Goal: Information Seeking & Learning: Compare options

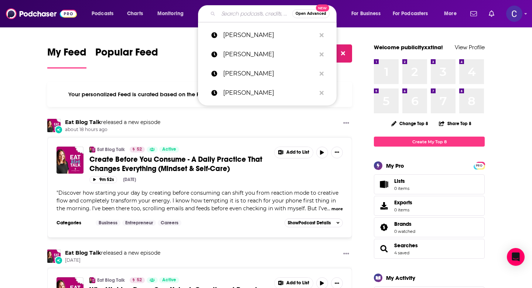
click at [234, 15] on input "Search podcasts, credits, & more..." at bounding box center [255, 14] width 74 height 12
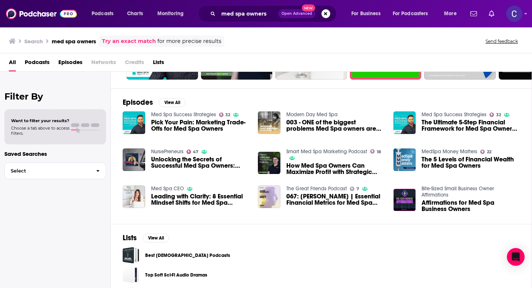
scroll to position [87, 0]
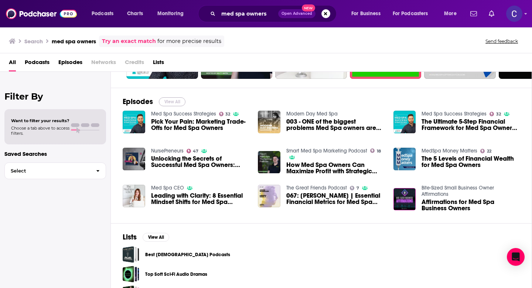
click at [170, 98] on button "View All" at bounding box center [172, 101] width 27 height 9
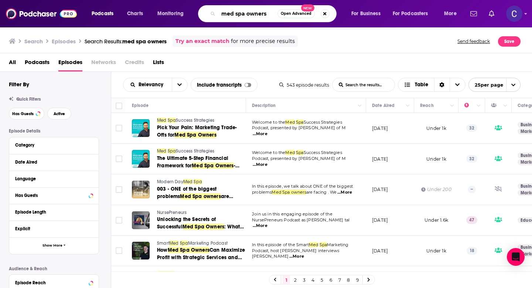
drag, startPoint x: 266, startPoint y: 13, endPoint x: 186, endPoint y: 13, distance: 79.8
click at [186, 13] on div "Podcasts Charts Monitoring med spa owners Open Advanced New For Business For Po…" at bounding box center [275, 13] width 377 height 17
paste input "Brand for Good"
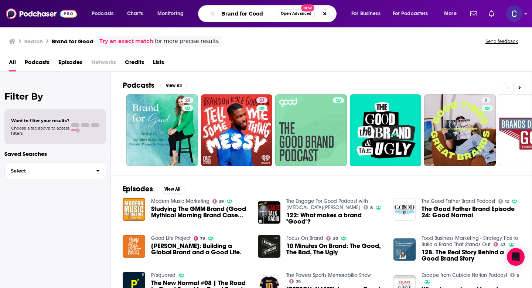
click at [261, 13] on input "Brand for Good" at bounding box center [247, 14] width 59 height 12
drag, startPoint x: 269, startPoint y: 15, endPoint x: 165, endPoint y: 15, distance: 103.9
click at [166, 15] on div "Podcasts Charts Monitoring Brand for Good Open Advanced New For Business For Po…" at bounding box center [275, 13] width 377 height 17
type input "v"
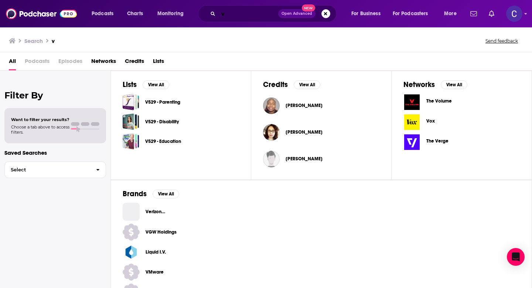
click at [242, 12] on input "v" at bounding box center [248, 14] width 60 height 12
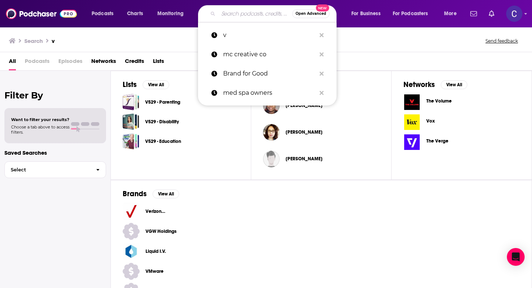
paste input "Kiss My Aesthetic Podcast"
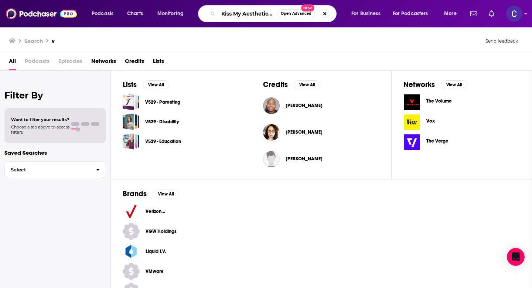
scroll to position [0, 18]
type input "Kiss My Aesthetic Podcast"
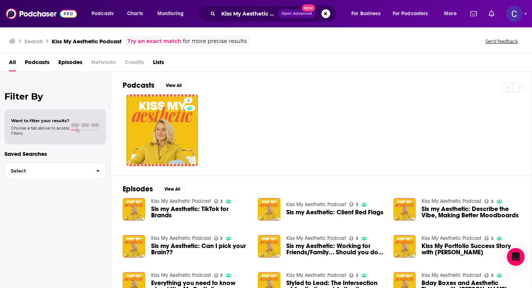
click at [168, 200] on link "Kiss My Aesthetic Podcast" at bounding box center [181, 201] width 60 height 6
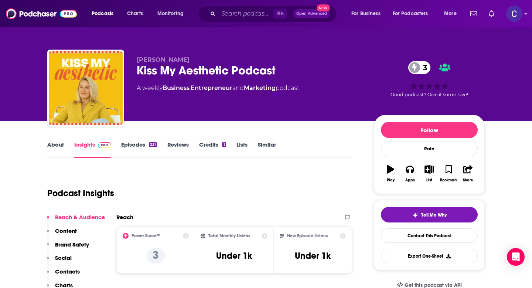
drag, startPoint x: 208, startPoint y: 57, endPoint x: 136, endPoint y: 57, distance: 72.1
click at [136, 57] on div "Michelle Wintersteen Kiss My Aesthetic Podcast 3 A weekly Business , Entreprene…" at bounding box center [266, 90] width 438 height 80
copy span "Michelle Wintersteen"
click at [262, 145] on link "Similar" at bounding box center [267, 149] width 18 height 17
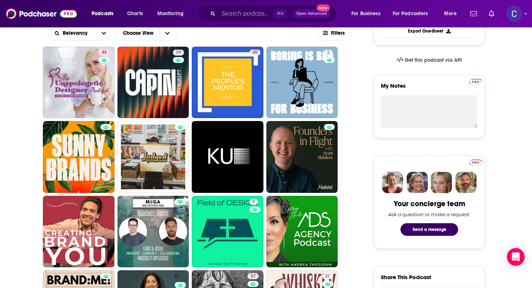
scroll to position [225, 0]
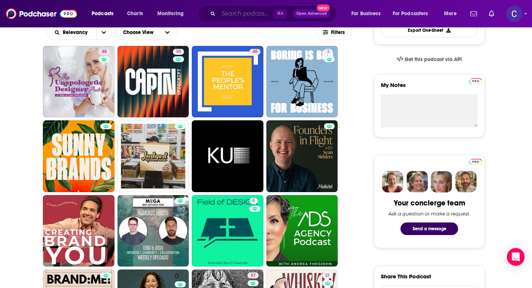
click at [233, 11] on input "Search podcasts, credits, & more..." at bounding box center [245, 14] width 55 height 12
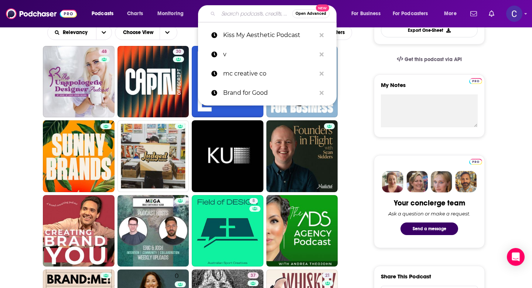
paste input "Call Her Creator with [PERSON_NAME]"
type input "Call Her Creator with [PERSON_NAME]"
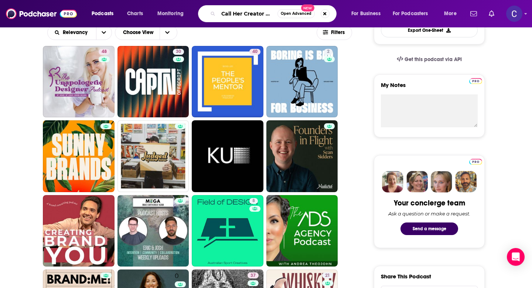
scroll to position [0, 51]
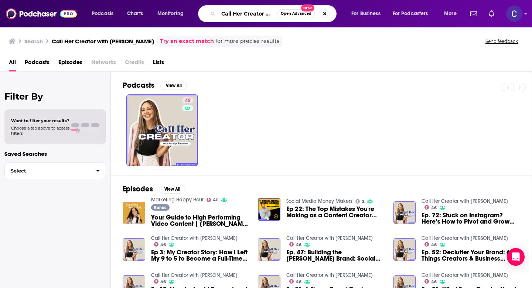
drag, startPoint x: 269, startPoint y: 11, endPoint x: 209, endPoint y: 11, distance: 59.9
click at [209, 11] on div "Call Her Creator with Katelyn Rhoades Open Advanced New" at bounding box center [267, 13] width 139 height 17
type input "ideal practice"
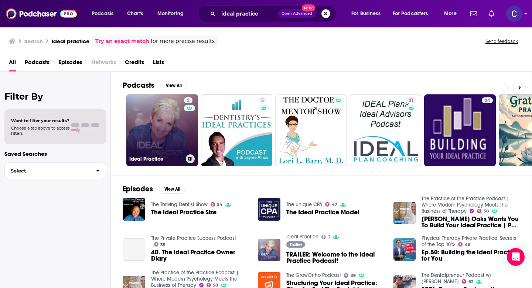
click at [175, 112] on link "2 Ideal Practice" at bounding box center [162, 130] width 72 height 72
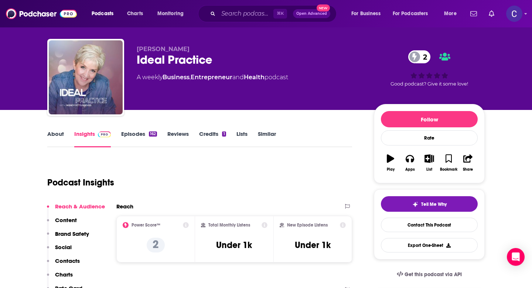
scroll to position [14, 0]
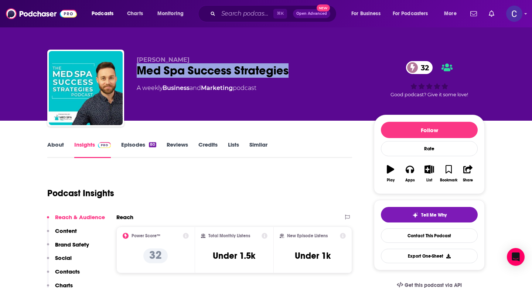
drag, startPoint x: 137, startPoint y: 69, endPoint x: 300, endPoint y: 70, distance: 163.4
click at [300, 70] on div "Med Spa Success Strategies 32" at bounding box center [249, 70] width 225 height 14
copy h2 "Med Spa Success Strategies"
drag, startPoint x: 135, startPoint y: 61, endPoint x: 224, endPoint y: 61, distance: 89.1
click at [225, 61] on div "Ricky Shockley Med Spa Success Strategies 32 A weekly Business and Marketing po…" at bounding box center [266, 90] width 438 height 80
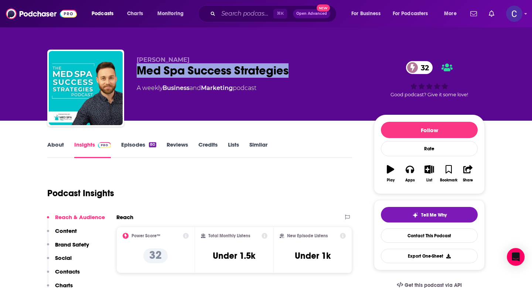
copy span "Ricky Shockley"
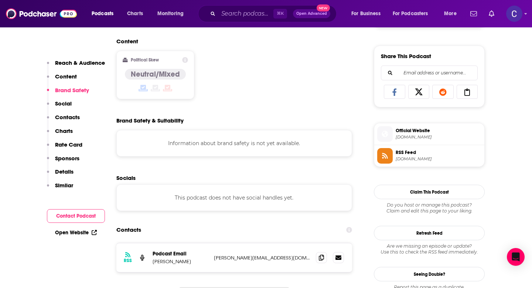
scroll to position [456, 0]
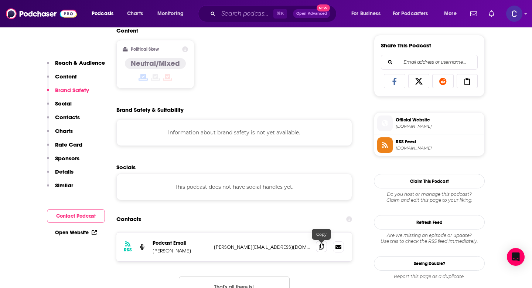
click at [321, 247] on icon at bounding box center [321, 246] width 5 height 6
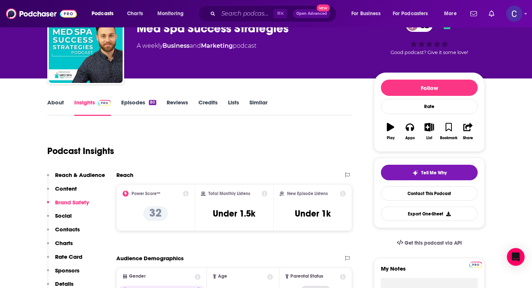
scroll to position [0, 0]
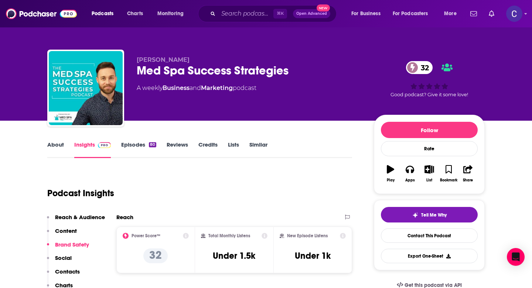
click at [254, 150] on link "Similar" at bounding box center [259, 149] width 18 height 17
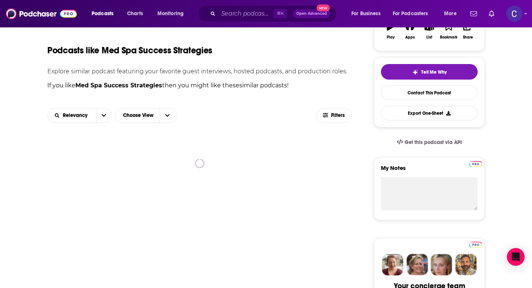
scroll to position [154, 0]
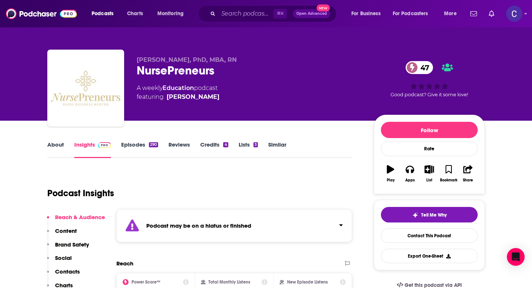
click at [269, 147] on link "Similar" at bounding box center [277, 149] width 18 height 17
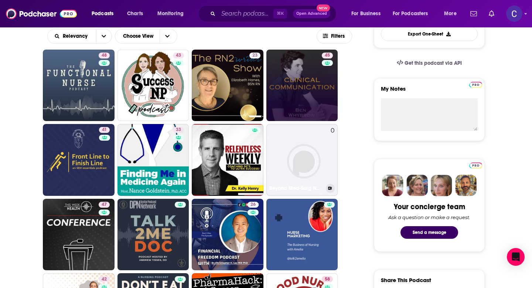
scroll to position [223, 0]
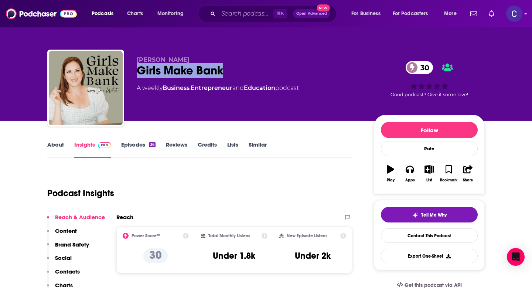
drag, startPoint x: 234, startPoint y: 72, endPoint x: 136, endPoint y: 73, distance: 97.6
click at [136, 73] on div "Jac White Girls Make Bank 30 A weekly Business , Entrepreneur and Education pod…" at bounding box center [266, 90] width 438 height 80
copy h2 "Girls Make Bank"
click at [61, 145] on link "About" at bounding box center [55, 149] width 17 height 17
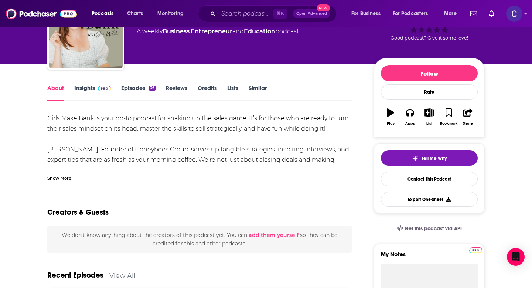
scroll to position [57, 0]
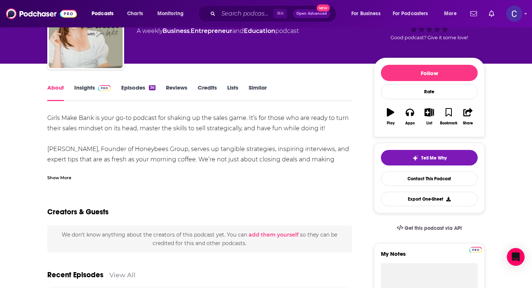
click at [65, 177] on div "Show More" at bounding box center [59, 176] width 24 height 7
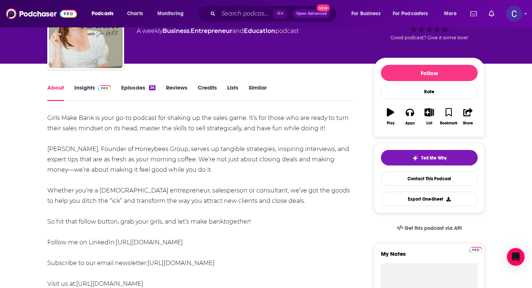
scroll to position [0, 0]
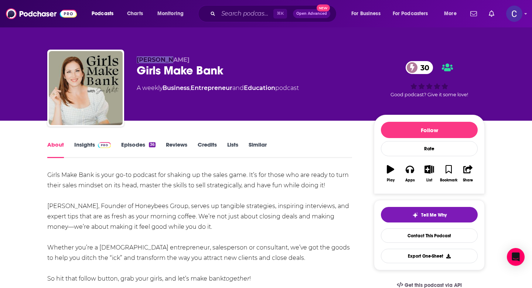
drag, startPoint x: 137, startPoint y: 61, endPoint x: 194, endPoint y: 61, distance: 57.3
click at [194, 61] on p "Jac White" at bounding box center [249, 59] width 225 height 7
copy span "Jac White"
click at [81, 143] on link "Insights" at bounding box center [92, 149] width 37 height 17
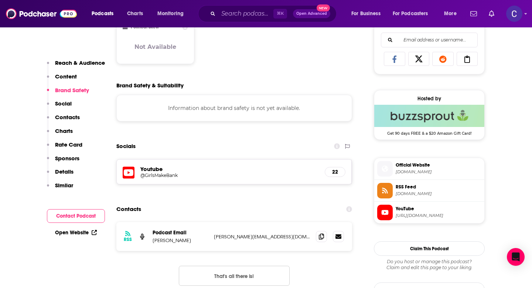
scroll to position [478, 0]
click at [317, 235] on span at bounding box center [321, 236] width 11 height 11
click at [241, 19] on input "Search podcasts, credits, & more..." at bounding box center [245, 14] width 55 height 12
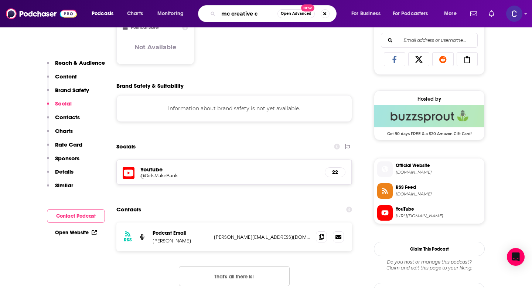
type input "mc creative co"
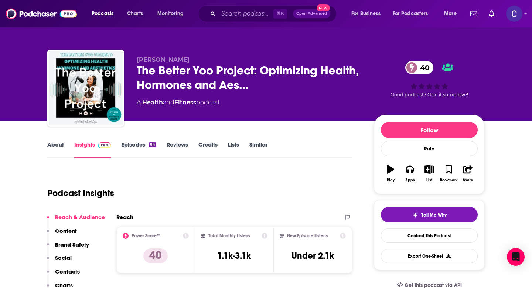
click at [54, 147] on link "About" at bounding box center [55, 149] width 17 height 17
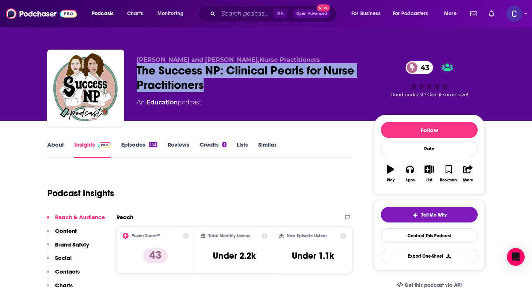
drag, startPoint x: 218, startPoint y: 85, endPoint x: 134, endPoint y: 69, distance: 85.8
click at [134, 69] on div "[PERSON_NAME] and [PERSON_NAME],Nurse Practitioners The Success NP: Clinical Pe…" at bounding box center [266, 90] width 438 height 80
copy h2 "The Success NP: Clinical Pearls for Nurse Practitioners"
click at [56, 145] on link "About" at bounding box center [55, 149] width 17 height 17
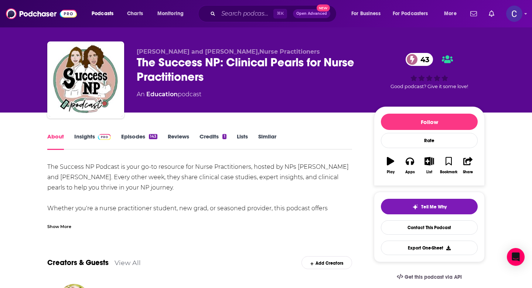
scroll to position [11, 0]
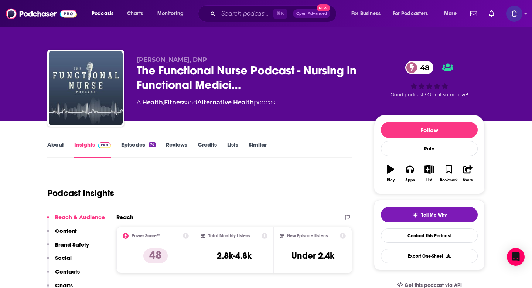
click at [62, 147] on link "About" at bounding box center [55, 149] width 17 height 17
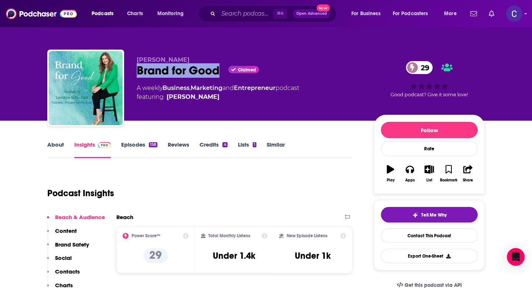
drag, startPoint x: 223, startPoint y: 71, endPoint x: 130, endPoint y: 71, distance: 92.4
click at [130, 71] on div "Lorraine Schuchart Brand for Good Claimed 29 A weekly Business , Marketing and …" at bounding box center [266, 90] width 438 height 80
copy h2 "Brand for Good"
drag, startPoint x: 135, startPoint y: 60, endPoint x: 210, endPoint y: 60, distance: 75.4
click at [210, 60] on div "Lorraine Schuchart Brand for Good Claimed 29 A weekly Business , Marketing and …" at bounding box center [266, 90] width 438 height 80
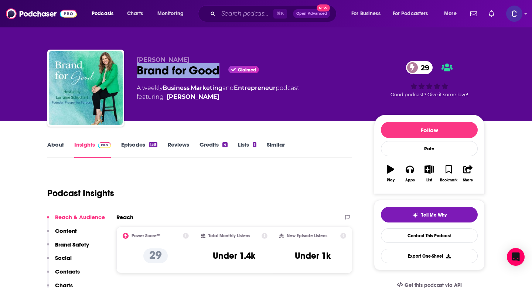
copy span "Lorraine Schuchart"
click at [139, 145] on link "Episodes 158" at bounding box center [139, 149] width 36 height 17
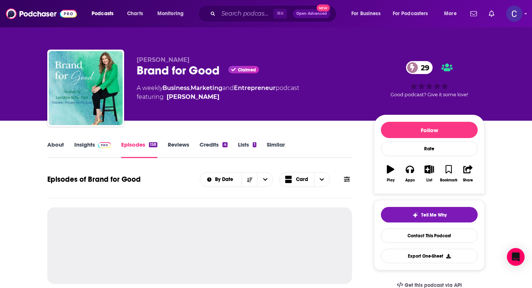
click at [92, 145] on link "Insights" at bounding box center [92, 149] width 37 height 17
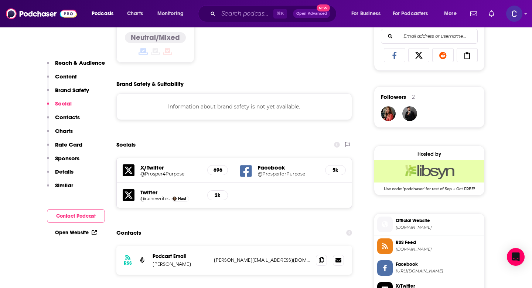
scroll to position [484, 0]
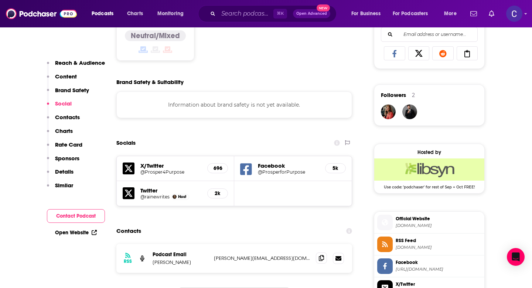
click at [316, 260] on span at bounding box center [321, 257] width 11 height 11
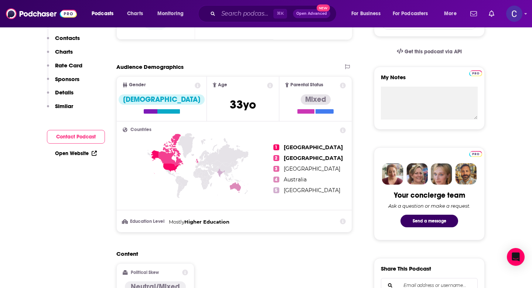
scroll to position [0, 0]
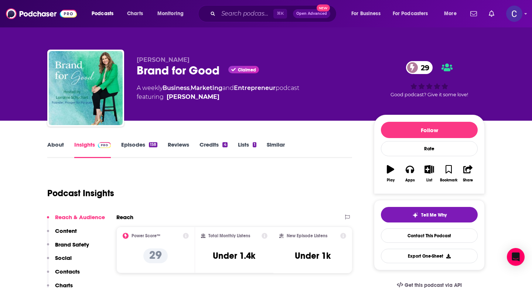
click at [271, 144] on link "Similar" at bounding box center [276, 149] width 18 height 17
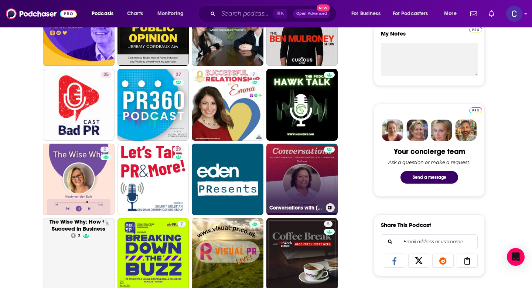
scroll to position [278, 0]
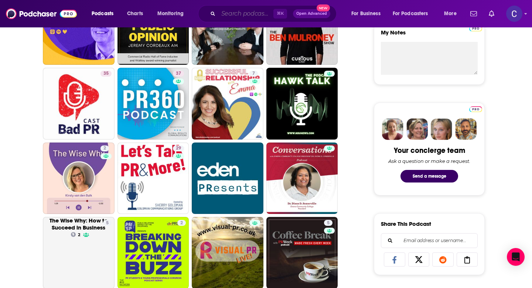
click at [232, 14] on input "Search podcasts, credits, & more..." at bounding box center [245, 14] width 55 height 12
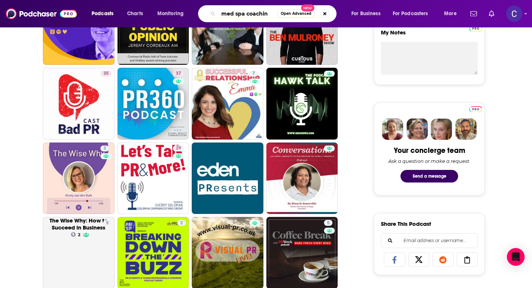
type input "med spa coaching"
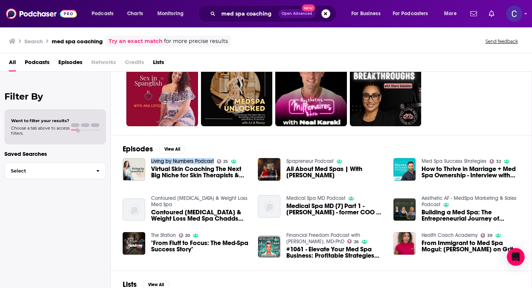
scroll to position [44, 0]
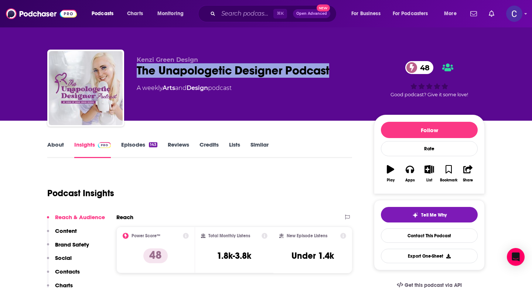
drag, startPoint x: 336, startPoint y: 72, endPoint x: 129, endPoint y: 66, distance: 207.1
click at [129, 66] on div "[PERSON_NAME] Design The Unapologetic Designer Podcast 48 A weekly Arts and Des…" at bounding box center [266, 90] width 438 height 80
copy h2 "The Unapologetic Designer Podcast"
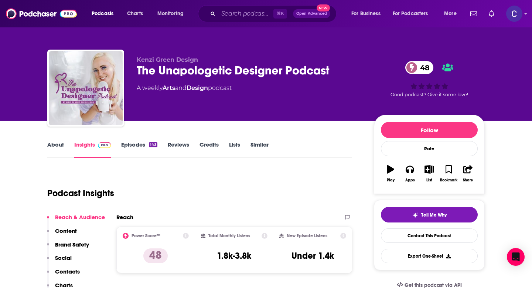
click at [61, 146] on link "About" at bounding box center [55, 149] width 17 height 17
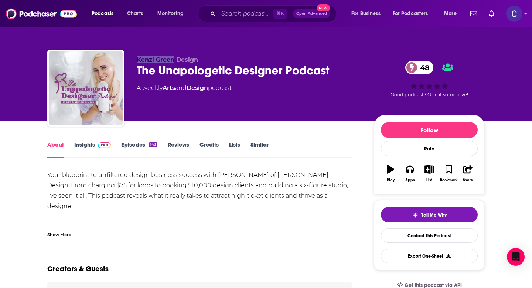
drag, startPoint x: 136, startPoint y: 59, endPoint x: 173, endPoint y: 60, distance: 37.0
click at [173, 60] on div "[PERSON_NAME] Design The Unapologetic Designer Podcast 48 A weekly Arts and Des…" at bounding box center [266, 90] width 438 height 80
copy span "[PERSON_NAME]"
click at [86, 142] on link "Insights" at bounding box center [92, 149] width 37 height 17
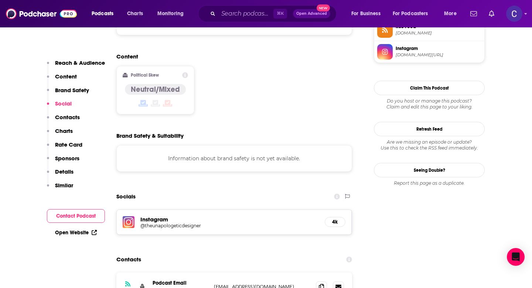
scroll to position [598, 0]
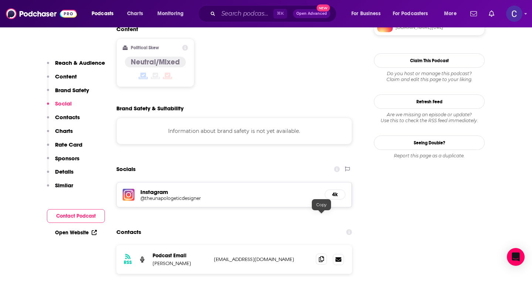
click at [320, 256] on icon at bounding box center [321, 259] width 5 height 6
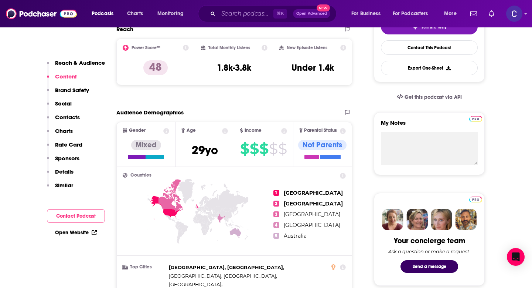
scroll to position [0, 0]
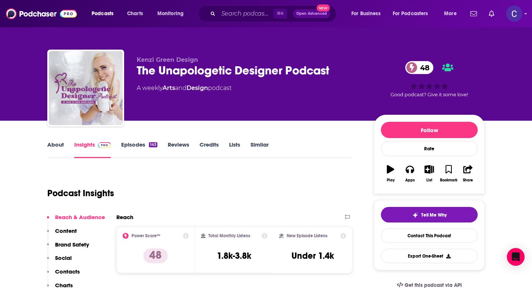
click at [254, 145] on link "Similar" at bounding box center [260, 149] width 18 height 17
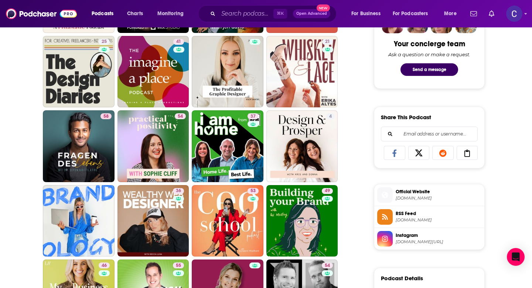
scroll to position [388, 0]
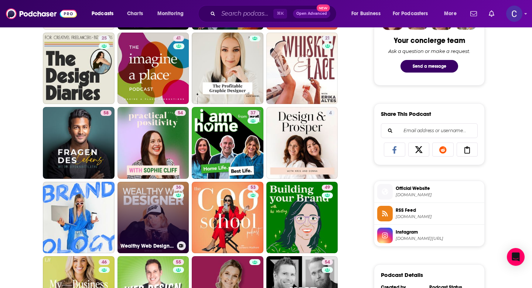
click at [172, 217] on link "36 Wealthy Web Designer" at bounding box center [154, 218] width 72 height 72
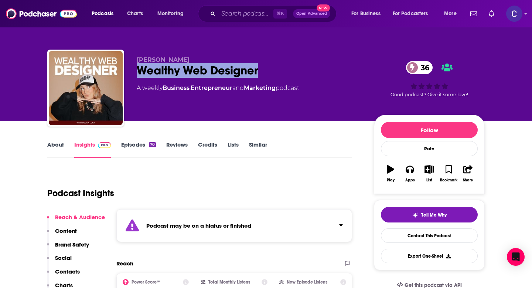
drag, startPoint x: 227, startPoint y: 75, endPoint x: 139, endPoint y: 72, distance: 88.0
click at [139, 72] on div "Wealthy Web Designer 36" at bounding box center [249, 70] width 225 height 14
click at [127, 145] on link "Episodes 70" at bounding box center [138, 149] width 35 height 17
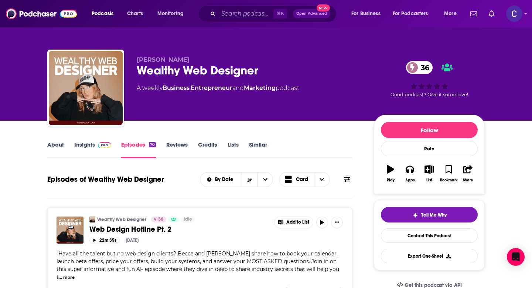
click at [261, 145] on link "Similar" at bounding box center [258, 149] width 18 height 17
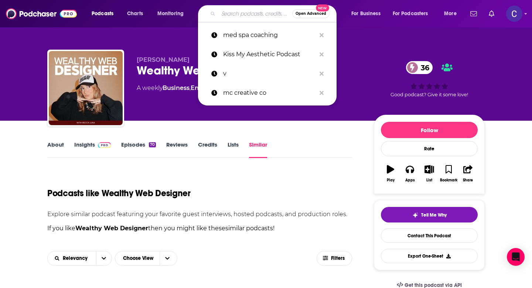
click at [247, 10] on input "Search podcasts, credits, & more..." at bounding box center [255, 14] width 74 height 12
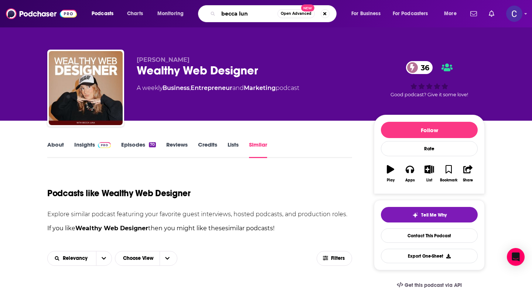
type input "[PERSON_NAME]"
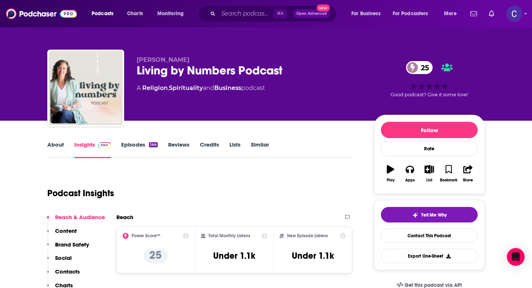
click at [56, 149] on link "About" at bounding box center [55, 149] width 17 height 17
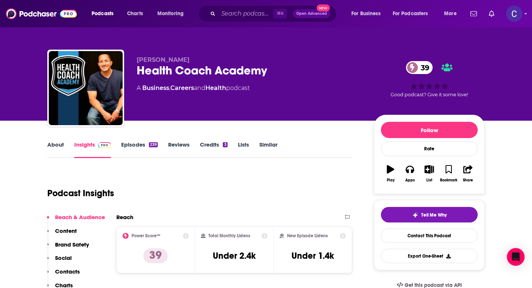
click at [49, 150] on link "About" at bounding box center [55, 149] width 17 height 17
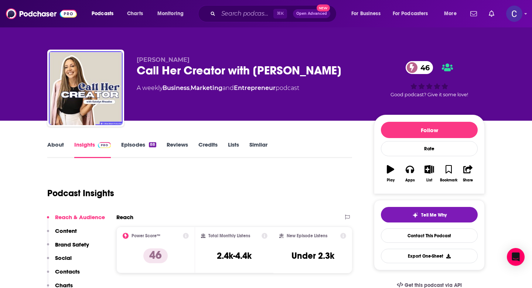
drag, startPoint x: 353, startPoint y: 69, endPoint x: 132, endPoint y: 68, distance: 221.4
click at [132, 68] on div "[PERSON_NAME] Call Her Creator with [PERSON_NAME] 46 A weekly Business , Market…" at bounding box center [266, 90] width 438 height 80
copy h2 "Call Her Creator with [PERSON_NAME]"
click at [52, 142] on link "About" at bounding box center [55, 149] width 17 height 17
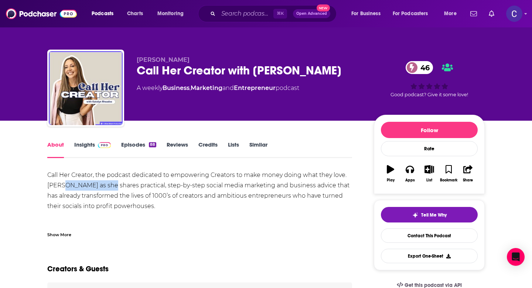
drag, startPoint x: 110, startPoint y: 185, endPoint x: 61, endPoint y: 185, distance: 48.4
copy div "[PERSON_NAME]"
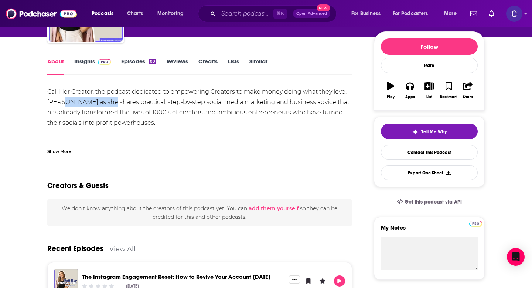
scroll to position [98, 0]
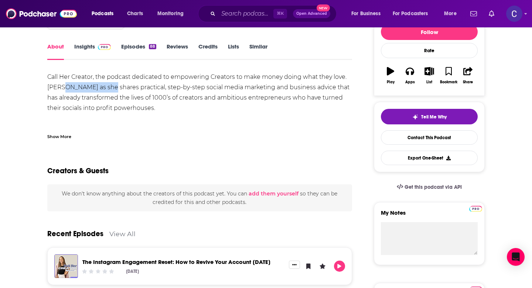
click at [85, 49] on link "Insights" at bounding box center [92, 51] width 37 height 17
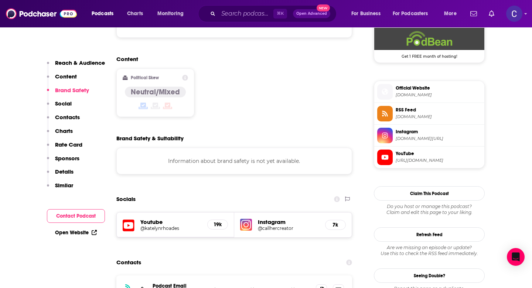
scroll to position [557, 0]
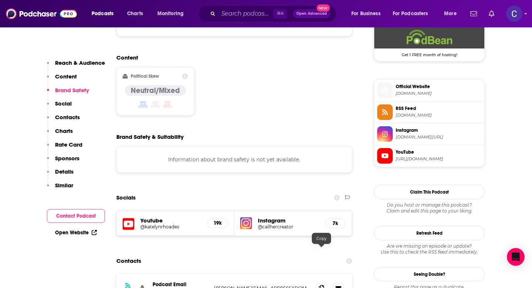
click at [320, 282] on div at bounding box center [330, 287] width 28 height 11
click at [321, 285] on icon at bounding box center [321, 288] width 5 height 6
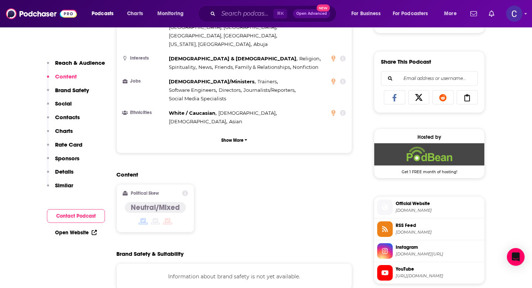
scroll to position [0, 0]
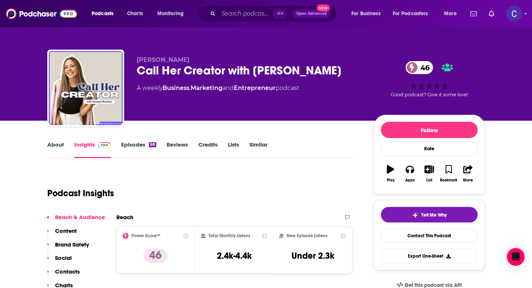
click at [260, 143] on link "Similar" at bounding box center [259, 149] width 18 height 17
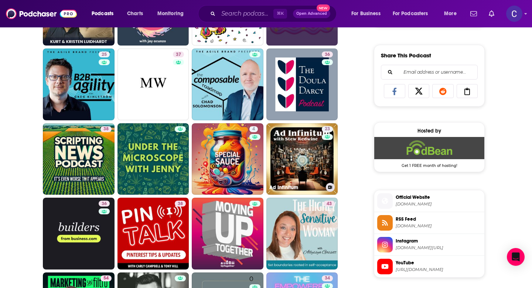
scroll to position [448, 0]
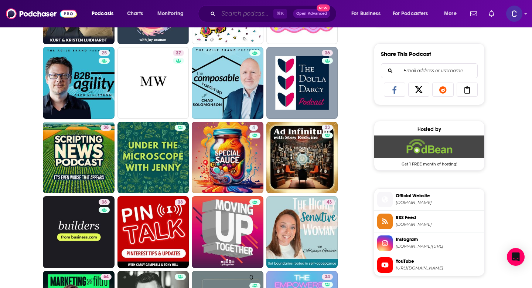
click at [244, 12] on input "Search podcasts, credits, & more..." at bounding box center [245, 14] width 55 height 12
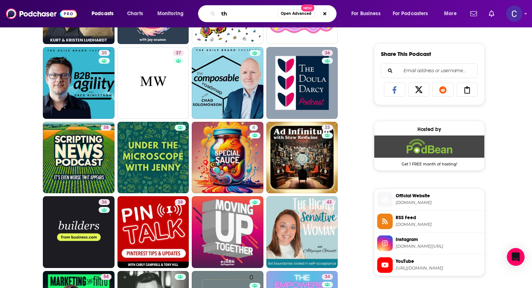
type input "t"
type input "mental health therapist"
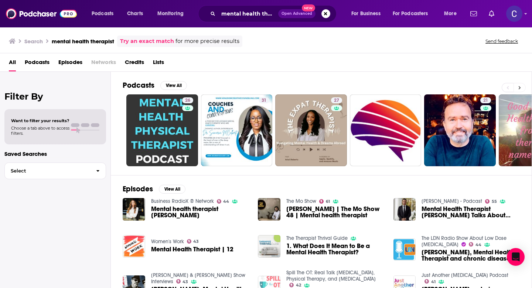
click at [524, 87] on button at bounding box center [520, 87] width 12 height 9
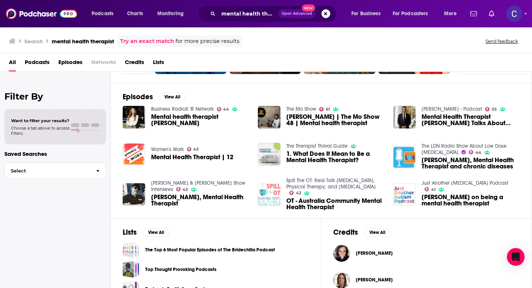
scroll to position [130, 0]
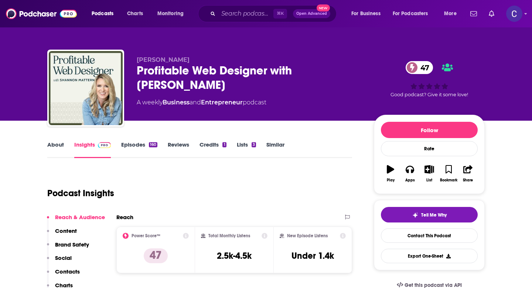
drag, startPoint x: 178, startPoint y: 83, endPoint x: 130, endPoint y: 65, distance: 50.4
click at [130, 65] on div "[PERSON_NAME] Profitable Web Designer with [PERSON_NAME] 47 A weekly Business a…" at bounding box center [266, 90] width 438 height 80
drag, startPoint x: 128, startPoint y: 58, endPoint x: 214, endPoint y: 58, distance: 85.8
click at [215, 58] on div "[PERSON_NAME] Profitable Web Designer with [PERSON_NAME] 47 A weekly Business a…" at bounding box center [266, 90] width 438 height 80
copy span "[PERSON_NAME]"
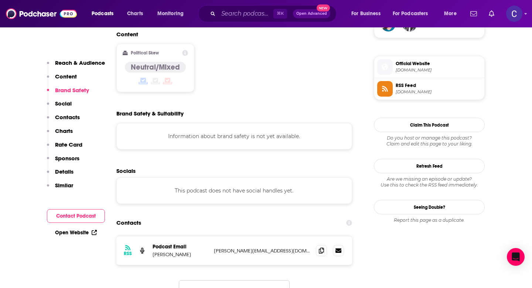
scroll to position [571, 0]
click at [322, 245] on span at bounding box center [321, 250] width 11 height 11
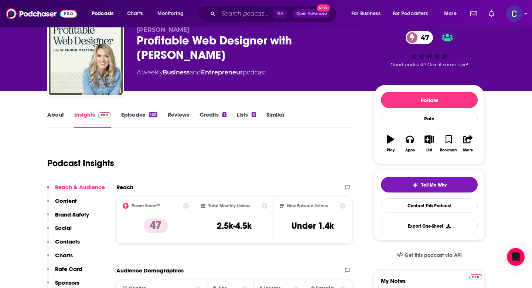
scroll to position [0, 0]
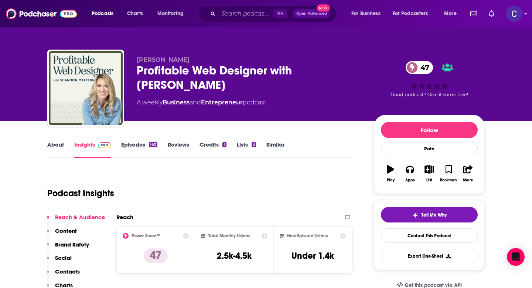
click at [277, 142] on link "Similar" at bounding box center [276, 149] width 18 height 17
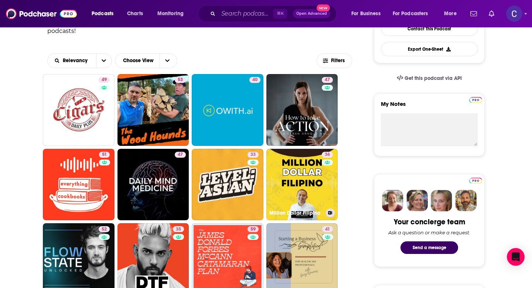
scroll to position [210, 0]
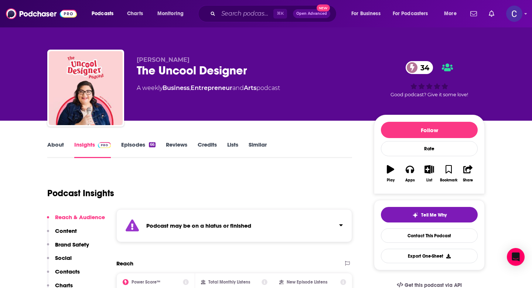
click at [261, 143] on link "Similar" at bounding box center [258, 149] width 18 height 17
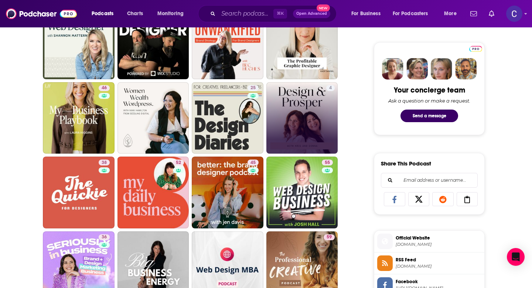
scroll to position [339, 0]
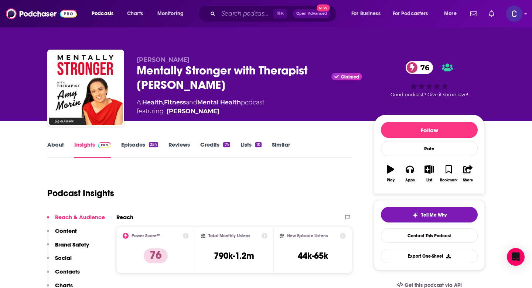
click at [62, 146] on link "About" at bounding box center [55, 149] width 17 height 17
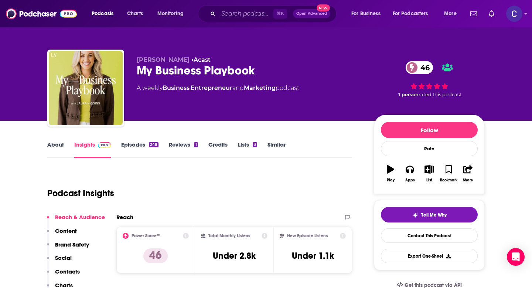
click at [61, 147] on link "About" at bounding box center [55, 149] width 17 height 17
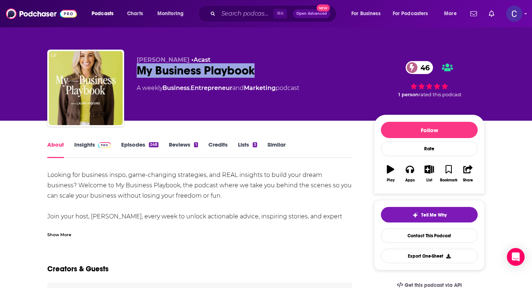
drag, startPoint x: 274, startPoint y: 72, endPoint x: 133, endPoint y: 71, distance: 141.2
click at [133, 71] on div "[PERSON_NAME] • Acast My Business Playbook 46 A weekly Business , Entrepreneur …" at bounding box center [266, 90] width 438 height 80
copy h1 "My Business Playbook"
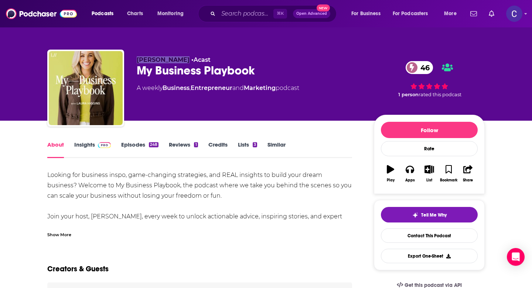
drag, startPoint x: 136, startPoint y: 58, endPoint x: 179, endPoint y: 62, distance: 43.4
click at [179, 62] on div "[PERSON_NAME] • Acast My Business Playbook 46 A weekly Business , Entrepreneur …" at bounding box center [266, 90] width 438 height 80
copy span "[PERSON_NAME]"
click at [88, 145] on link "Insights" at bounding box center [92, 149] width 37 height 17
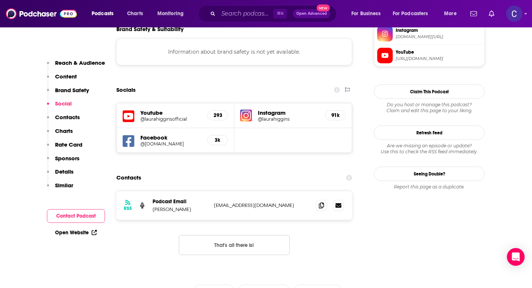
scroll to position [676, 0]
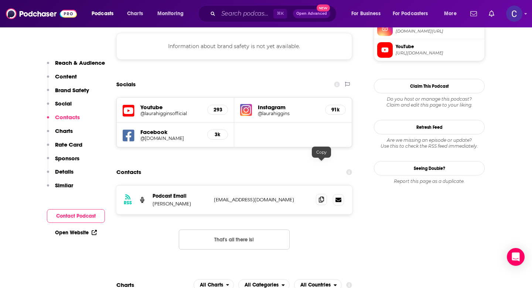
click at [323, 196] on icon at bounding box center [321, 199] width 5 height 6
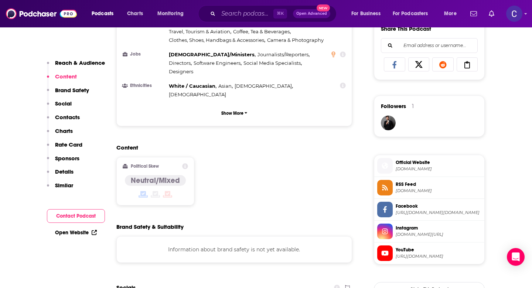
scroll to position [0, 0]
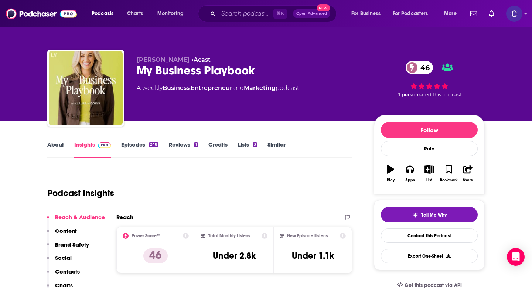
click at [272, 146] on link "Similar" at bounding box center [277, 149] width 18 height 17
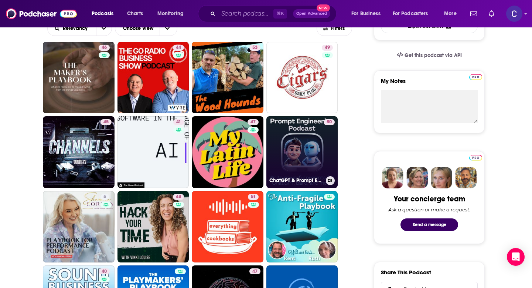
scroll to position [237, 0]
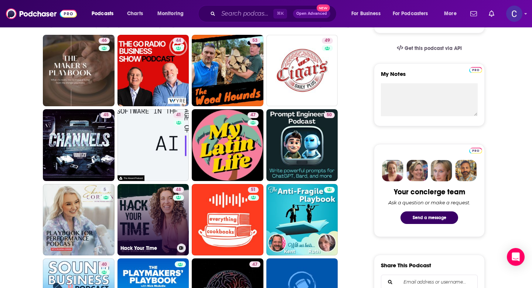
click at [155, 224] on link "48 Hack Your Time" at bounding box center [154, 220] width 72 height 72
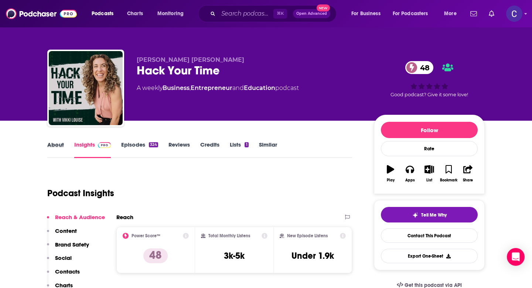
click at [65, 149] on div "About" at bounding box center [60, 149] width 27 height 17
click at [55, 145] on link "About" at bounding box center [55, 149] width 17 height 17
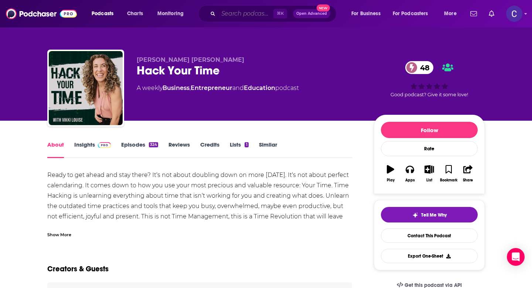
click at [247, 13] on input "Search podcasts, credits, & more..." at bounding box center [245, 14] width 55 height 12
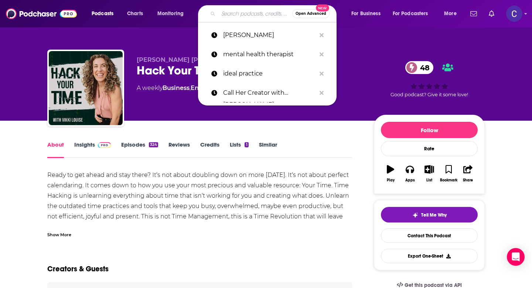
type input "p"
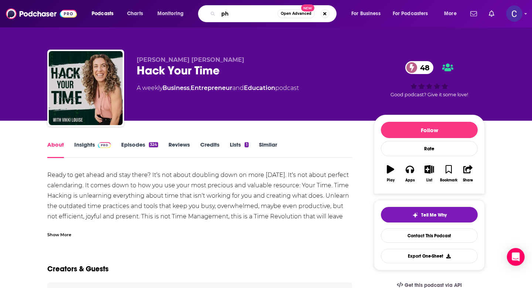
type input "p"
type input "salon owners"
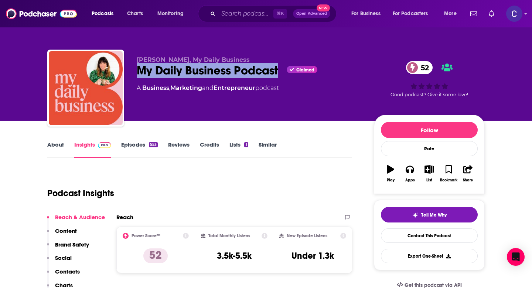
drag, startPoint x: 137, startPoint y: 72, endPoint x: 280, endPoint y: 74, distance: 142.7
click at [280, 74] on div "My Daily Business Podcast Claimed 52" at bounding box center [249, 70] width 225 height 14
copy h2 "My Daily Business Podcast"
click at [51, 149] on link "About" at bounding box center [55, 149] width 17 height 17
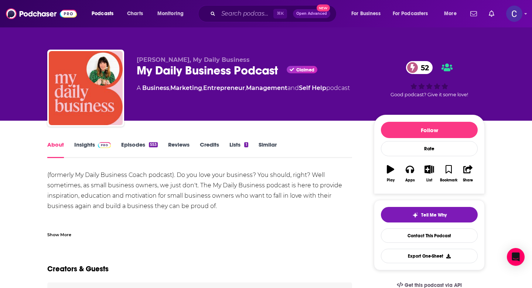
click at [84, 143] on link "Insights" at bounding box center [92, 149] width 37 height 17
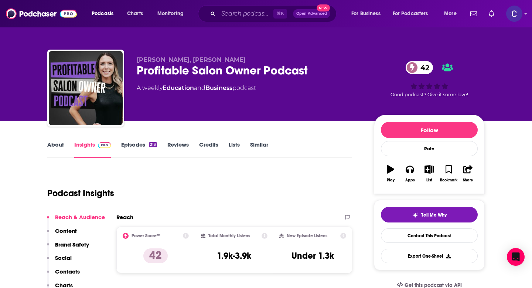
click at [54, 145] on link "About" at bounding box center [55, 149] width 17 height 17
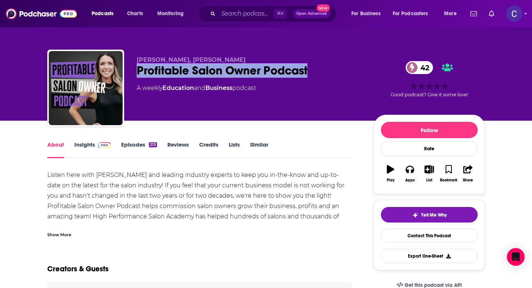
drag, startPoint x: 320, startPoint y: 73, endPoint x: 138, endPoint y: 72, distance: 182.6
click at [138, 72] on div "Profitable Salon Owner Podcast 42" at bounding box center [249, 70] width 225 height 14
copy h1 "Profitable Salon Owner Podcast"
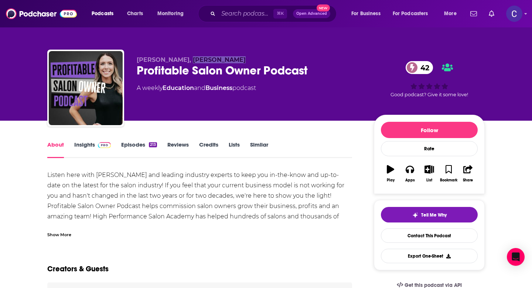
drag, startPoint x: 183, startPoint y: 60, endPoint x: 249, endPoint y: 60, distance: 65.8
click at [249, 60] on p "Jason Everett, Kayla Swanson" at bounding box center [249, 59] width 225 height 7
copy span "Kayla Swanson"
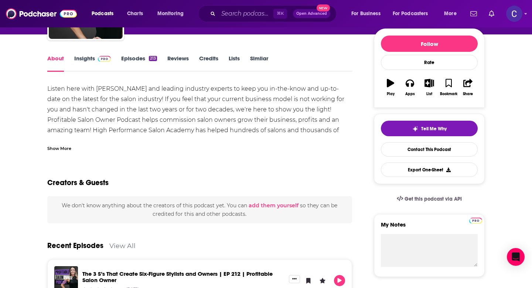
scroll to position [97, 0]
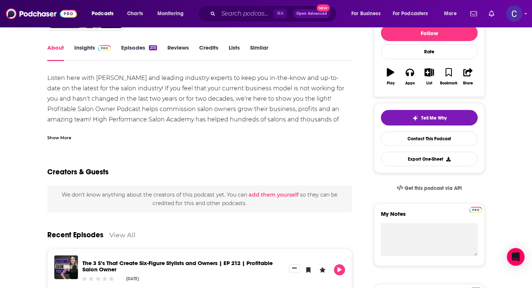
click at [81, 49] on link "Insights" at bounding box center [92, 52] width 37 height 17
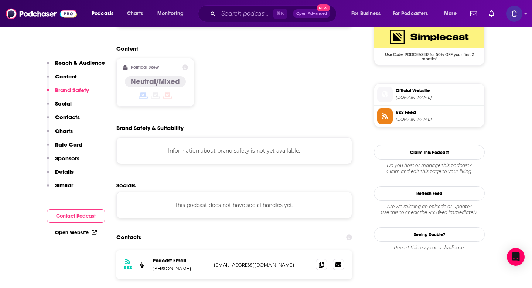
scroll to position [604, 0]
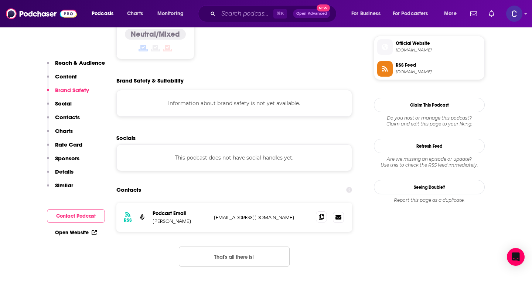
click at [321, 214] on icon at bounding box center [321, 217] width 5 height 6
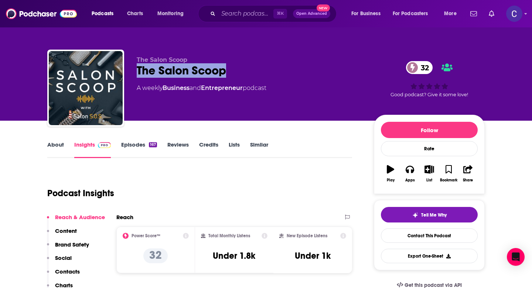
drag, startPoint x: 138, startPoint y: 71, endPoint x: 262, endPoint y: 71, distance: 124.6
click at [262, 71] on div "The Salon Scoop 32" at bounding box center [249, 70] width 225 height 14
copy h2 "The Salon Scoop"
click at [61, 147] on link "About" at bounding box center [55, 149] width 17 height 17
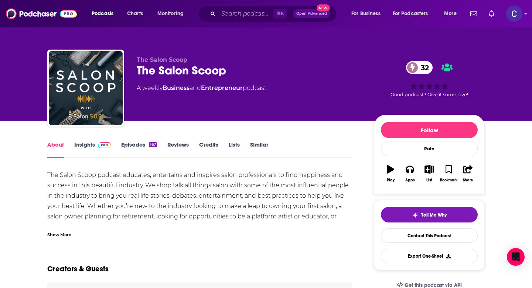
click at [124, 147] on link "Episodes 167" at bounding box center [139, 149] width 36 height 17
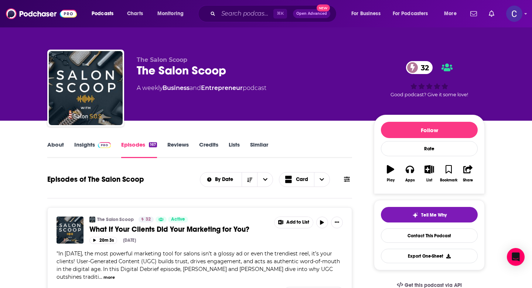
click at [52, 152] on link "About" at bounding box center [55, 149] width 17 height 17
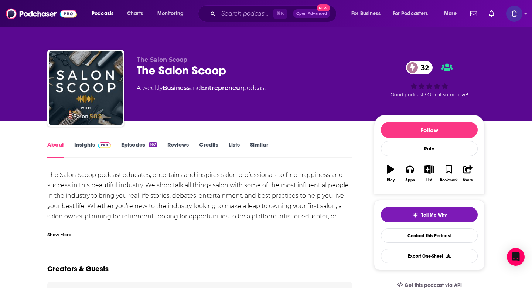
click at [70, 234] on div "Show More" at bounding box center [59, 233] width 24 height 7
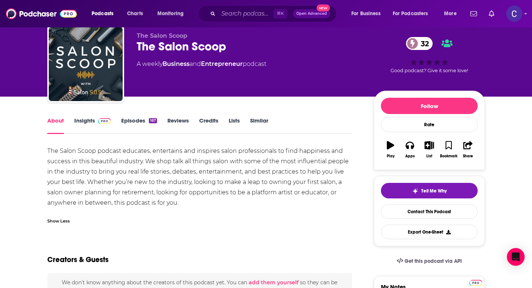
scroll to position [25, 0]
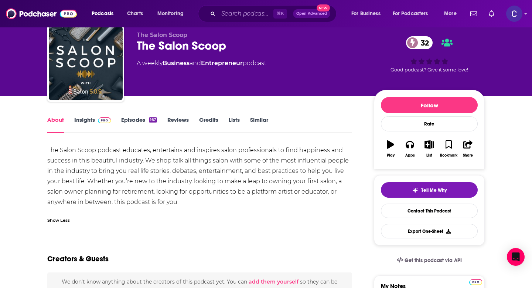
click at [90, 121] on link "Insights" at bounding box center [92, 124] width 37 height 17
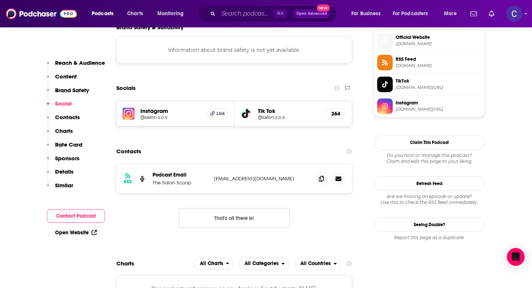
scroll to position [544, 0]
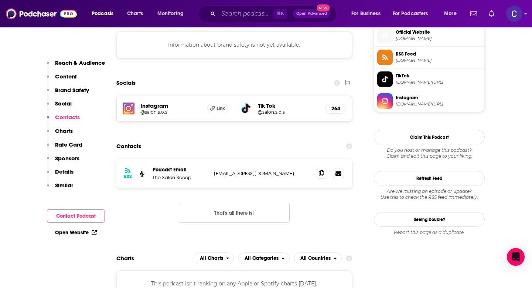
click at [325, 175] on span at bounding box center [321, 172] width 11 height 11
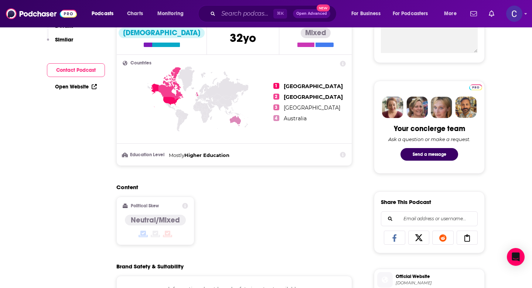
scroll to position [0, 0]
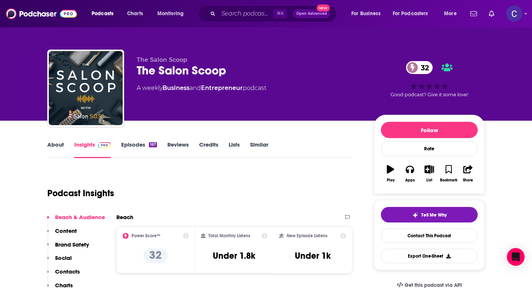
click at [259, 143] on link "Similar" at bounding box center [259, 149] width 18 height 17
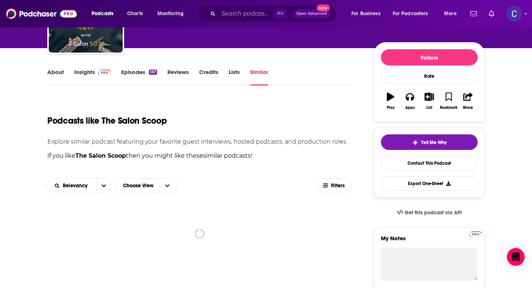
scroll to position [50, 0]
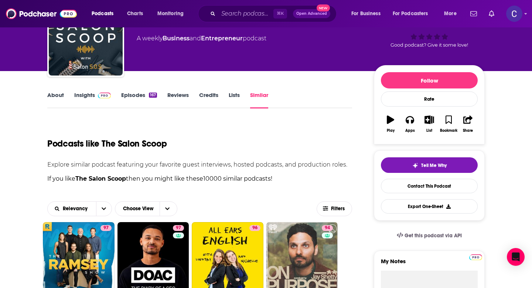
click at [191, 154] on div "Podcasts like The Salon Scoop" at bounding box center [199, 139] width 305 height 38
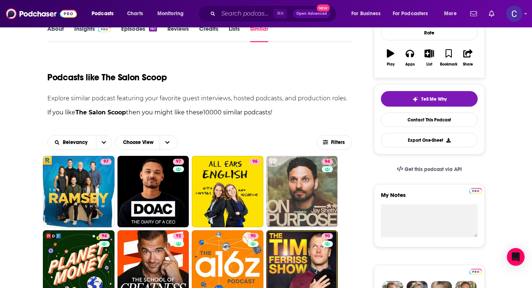
scroll to position [116, 0]
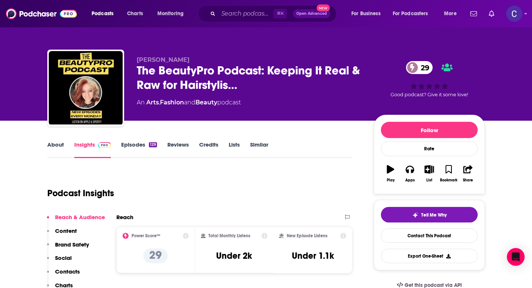
click at [154, 144] on div "129" at bounding box center [153, 144] width 8 height 5
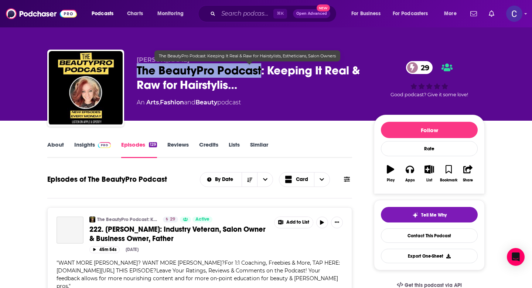
drag, startPoint x: 219, startPoint y: 72, endPoint x: 262, endPoint y: 71, distance: 42.5
click at [262, 71] on span "The BeautyPro Podcast: Keeping It Real & Raw for Hairstylis…" at bounding box center [249, 77] width 225 height 29
copy h2 "The BeautyPro Podcast"
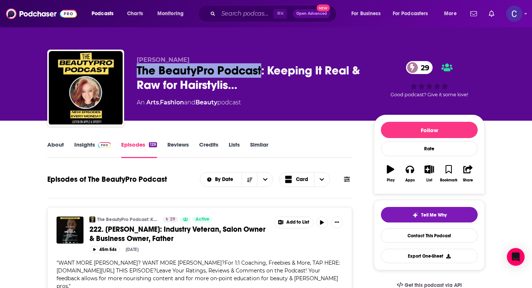
drag, startPoint x: 136, startPoint y: 59, endPoint x: 211, endPoint y: 58, distance: 75.8
click at [211, 58] on div "[PERSON_NAME] The BeautyPro Podcast: Keeping It Real & Raw for Hairstylis… 29 A…" at bounding box center [266, 90] width 438 height 80
copy span "[PERSON_NAME]"
click at [84, 145] on link "Insights" at bounding box center [92, 149] width 37 height 17
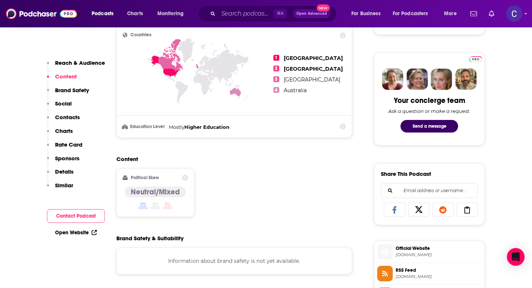
scroll to position [496, 0]
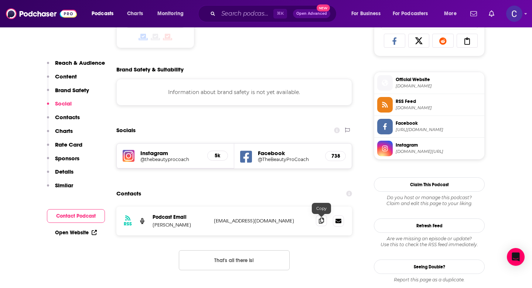
click at [324, 224] on span at bounding box center [321, 220] width 11 height 11
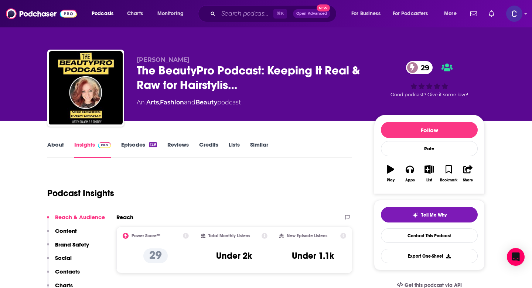
click at [58, 145] on link "About" at bounding box center [55, 149] width 17 height 17
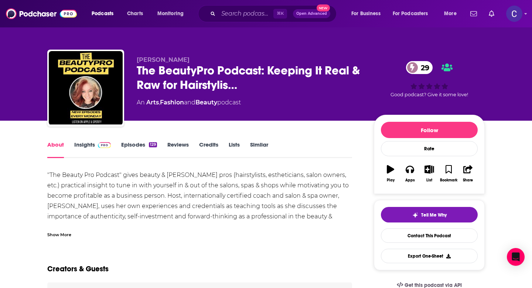
click at [256, 151] on link "Similar" at bounding box center [259, 149] width 18 height 17
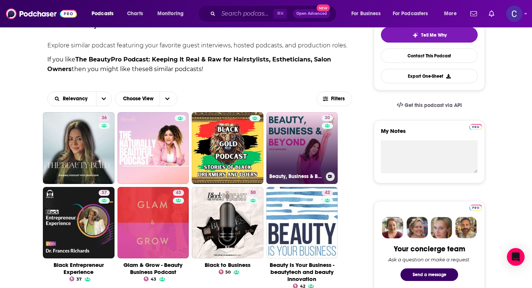
scroll to position [183, 0]
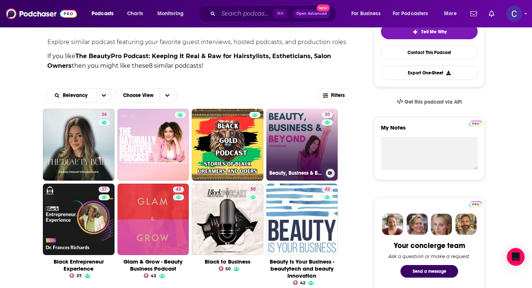
click at [319, 143] on link "30 Beauty, Business & Beyond" at bounding box center [303, 145] width 72 height 72
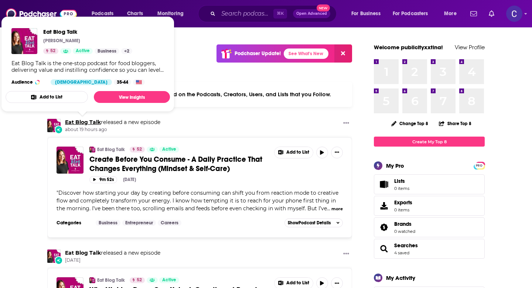
click at [76, 121] on link "Eat Blog Talk" at bounding box center [83, 122] width 36 height 7
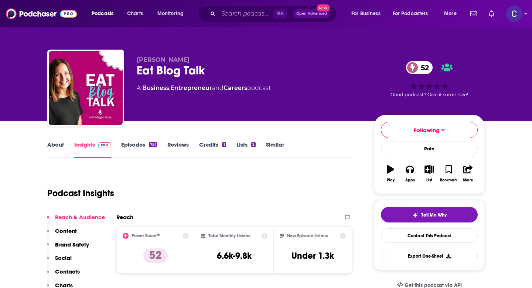
click at [280, 140] on div "About Insights Episodes 751 Reviews Credits 1 Lists 2 Similar" at bounding box center [199, 149] width 305 height 18
click at [277, 147] on link "Similar" at bounding box center [275, 149] width 18 height 17
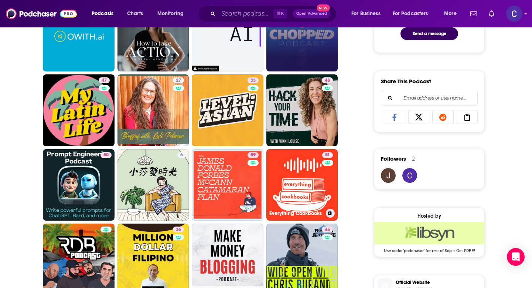
scroll to position [424, 0]
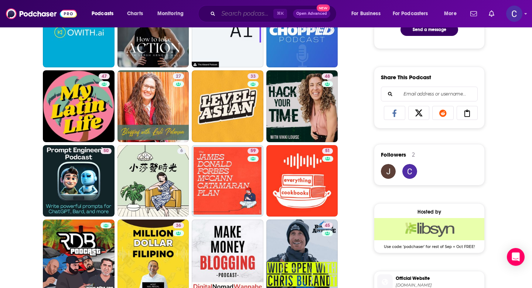
click at [231, 11] on input "Search podcasts, credits, & more..." at bounding box center [245, 14] width 55 height 12
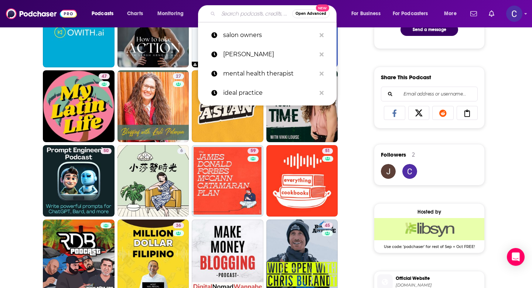
paste input "The Medical Spa Marketing Show"
type input "The Medical Spa Marketing Show"
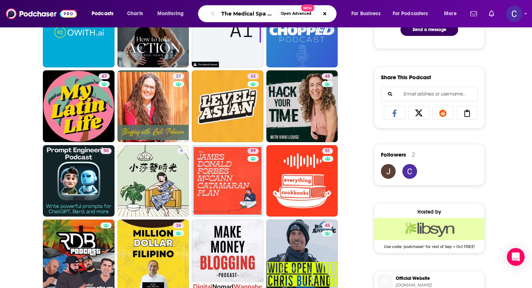
scroll to position [0, 38]
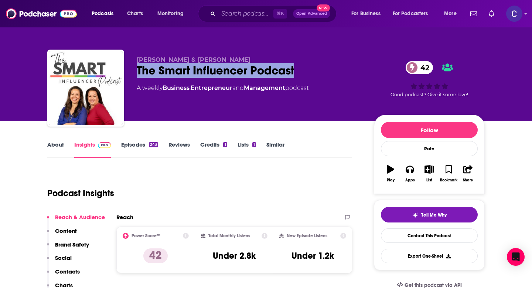
drag, startPoint x: 301, startPoint y: 72, endPoint x: 137, endPoint y: 72, distance: 163.8
click at [137, 72] on div "The Smart Influencer Podcast 42" at bounding box center [249, 70] width 225 height 14
copy h2 "The Smart Influencer Podcast"
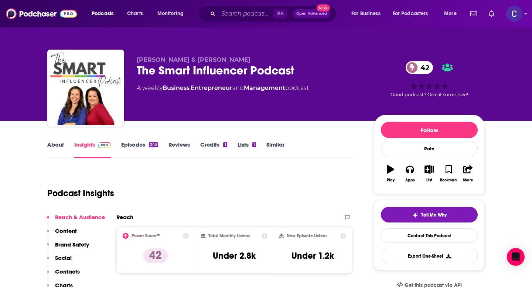
click at [265, 151] on div "Lists 1" at bounding box center [252, 149] width 29 height 17
click at [277, 147] on link "Similar" at bounding box center [276, 149] width 18 height 17
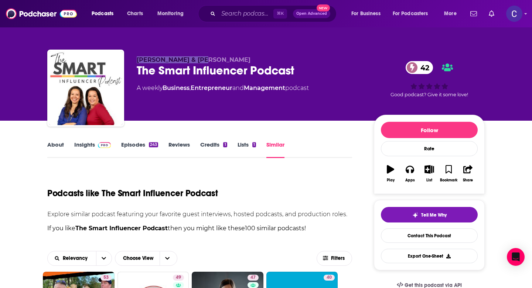
drag, startPoint x: 197, startPoint y: 58, endPoint x: 135, endPoint y: 58, distance: 62.5
click at [129, 58] on div "Christina Hitchcock & Corinne Schmitt The Smart Influencer Podcast 42 A weekly …" at bounding box center [266, 90] width 438 height 80
copy span "Christina Hitchcock"
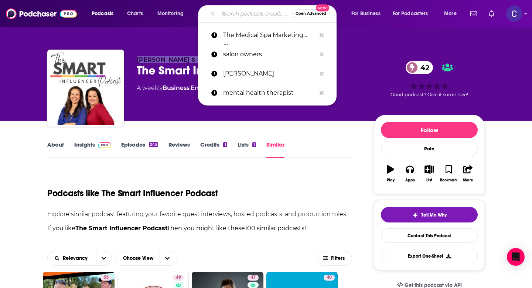
click at [239, 14] on input "Search podcasts, credits, & more..." at bounding box center [255, 14] width 74 height 12
paste input "Christina Hitchcock"
type input "Christina Hitchcock"
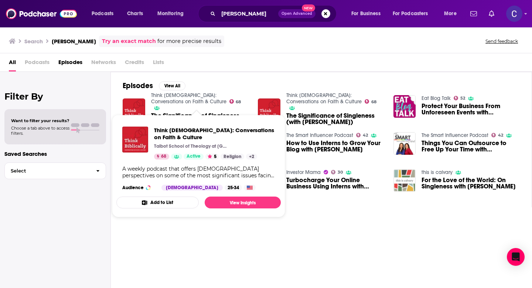
click at [199, 96] on link "Think Biblically: Conversations on Faith & Culture" at bounding box center [188, 98] width 75 height 13
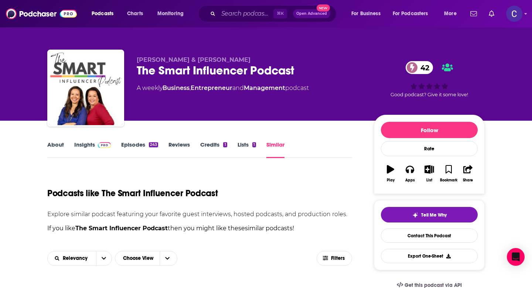
drag, startPoint x: 207, startPoint y: 59, endPoint x: 261, endPoint y: 59, distance: 54.3
click at [261, 59] on p "Christina Hitchcock & Corinne Schmitt" at bounding box center [249, 59] width 225 height 7
copy span "Corinne Schmitt"
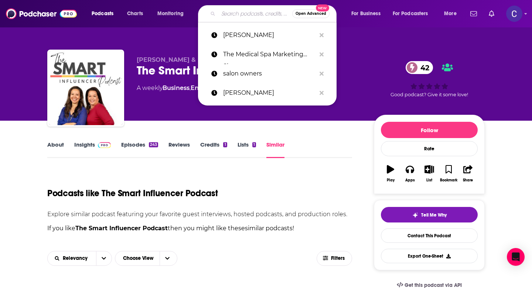
click at [238, 19] on input "Search podcasts, credits, & more..." at bounding box center [255, 14] width 74 height 12
paste input "Corinne Schmitt"
type input "Corinne Schmitt"
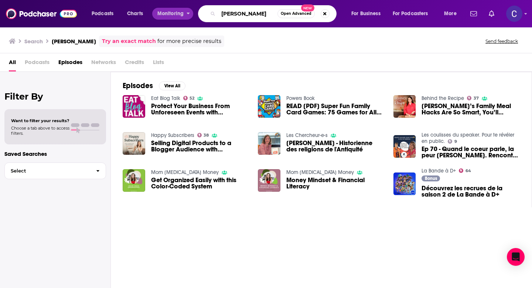
drag, startPoint x: 269, startPoint y: 13, endPoint x: 169, endPoint y: 8, distance: 100.3
click at [169, 8] on div "Podcasts Charts Monitoring Corinne Schmitt Open Advanced New For Business For P…" at bounding box center [275, 13] width 377 height 17
paste input "Med Spa Marketing Group Cha"
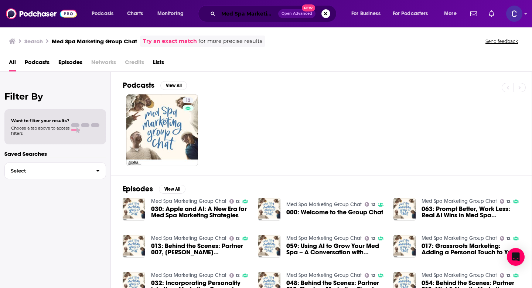
click at [252, 14] on input "Med Spa Marketing Group Chat" at bounding box center [248, 14] width 60 height 12
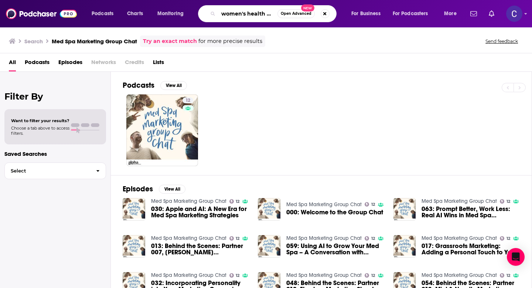
scroll to position [0, 9]
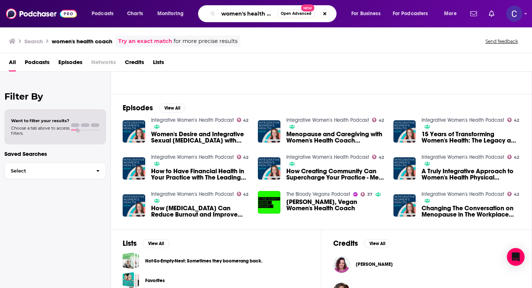
scroll to position [0, 9]
drag, startPoint x: 266, startPoint y: 14, endPoint x: 292, endPoint y: 14, distance: 26.6
click at [293, 14] on div "women's health coach Open Advanced New" at bounding box center [267, 13] width 139 height 17
type input "women's health business coach"
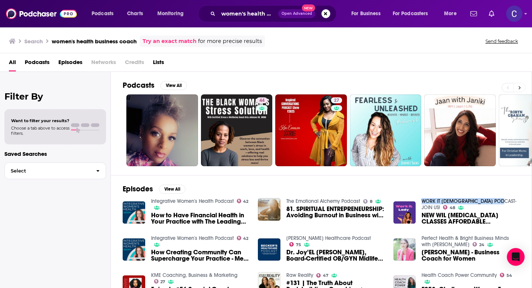
click at [522, 86] on button at bounding box center [520, 87] width 12 height 9
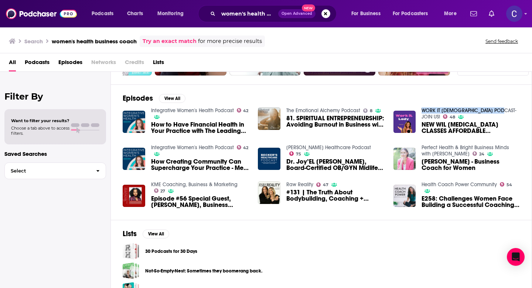
scroll to position [94, 0]
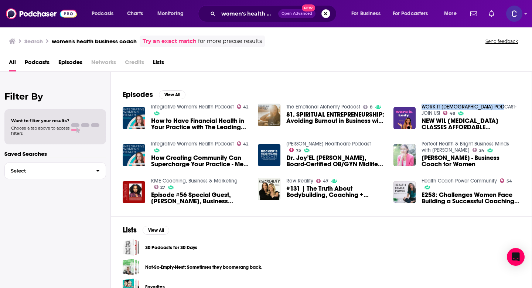
click at [326, 14] on button "Search podcasts, credits, & more..." at bounding box center [326, 13] width 9 height 9
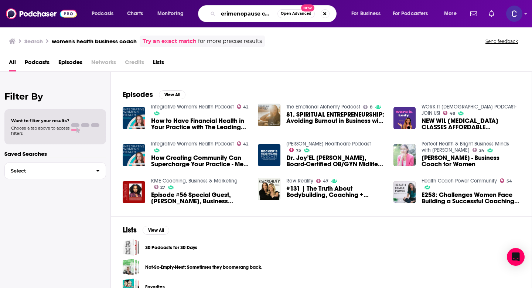
scroll to position [0, 8]
type input "perimenopause coach"
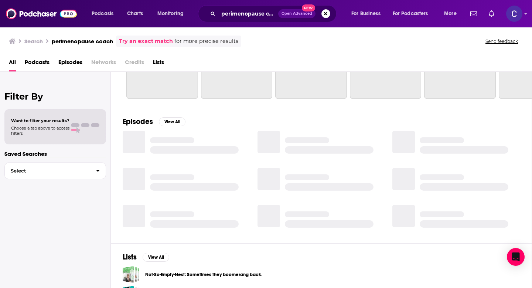
scroll to position [89, 0]
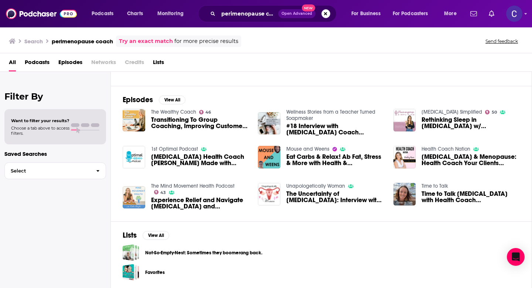
click at [323, 14] on button "Search podcasts, credits, & more..." at bounding box center [326, 13] width 9 height 9
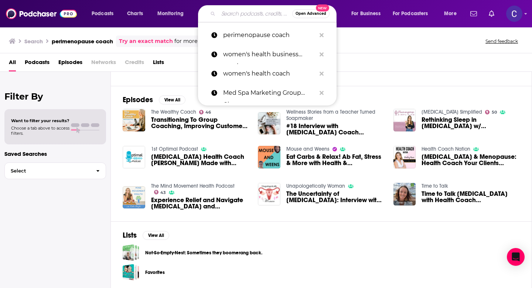
click at [255, 14] on input "Search podcasts, credits, & more..." at bounding box center [255, 14] width 74 height 12
type input "a"
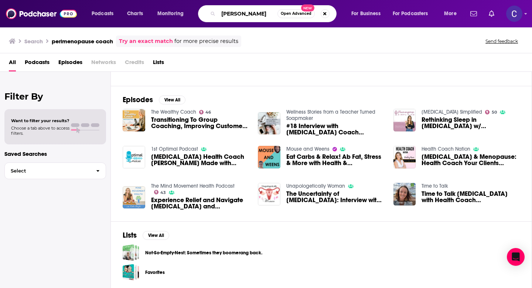
type input "marie wold"
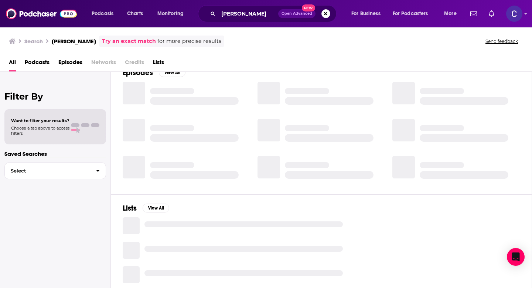
scroll to position [94, 0]
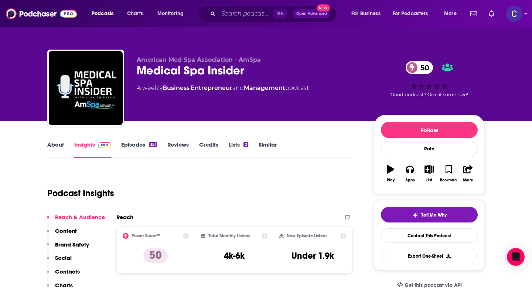
click at [51, 148] on link "About" at bounding box center [55, 149] width 17 height 17
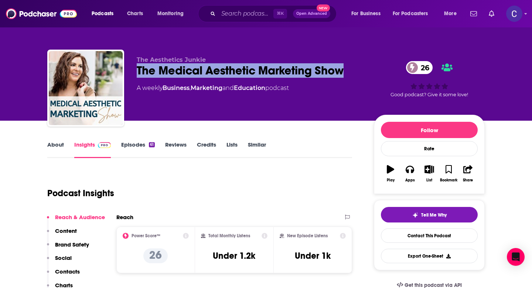
drag, startPoint x: 353, startPoint y: 71, endPoint x: 138, endPoint y: 71, distance: 215.9
click at [138, 71] on div "The Medical Aesthetic Marketing Show 26" at bounding box center [249, 70] width 225 height 14
copy h2 "The Medical Aesthetic Marketing Show"
click at [50, 154] on link "About" at bounding box center [55, 149] width 17 height 17
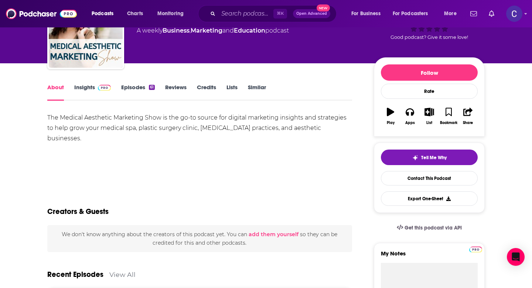
scroll to position [58, 0]
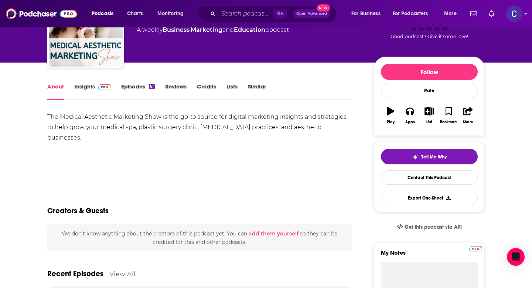
click at [95, 86] on span at bounding box center [103, 86] width 16 height 7
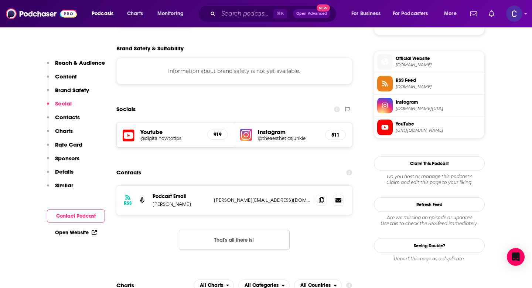
scroll to position [518, 0]
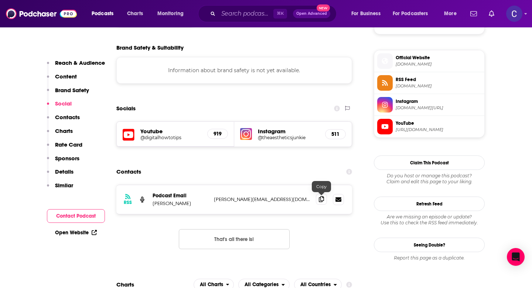
click at [323, 200] on icon at bounding box center [321, 199] width 5 height 6
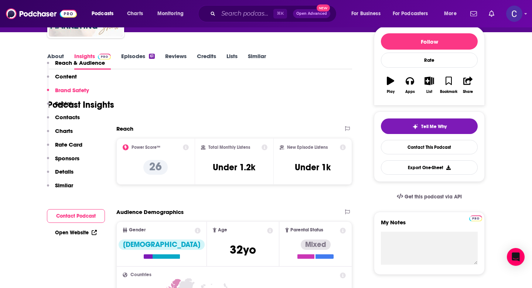
scroll to position [0, 0]
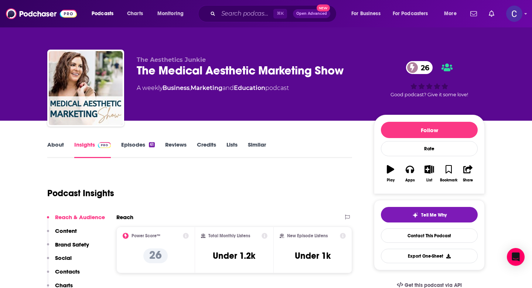
click at [257, 141] on link "Similar" at bounding box center [257, 149] width 18 height 17
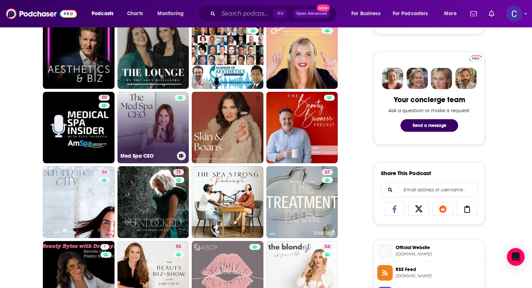
scroll to position [341, 0]
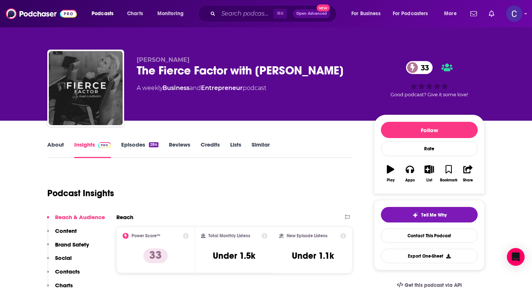
click at [57, 145] on link "About" at bounding box center [55, 149] width 17 height 17
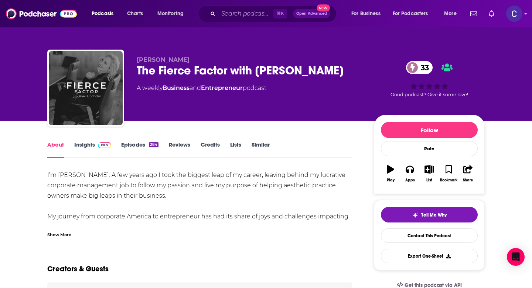
click at [65, 233] on div "Show More" at bounding box center [59, 233] width 24 height 7
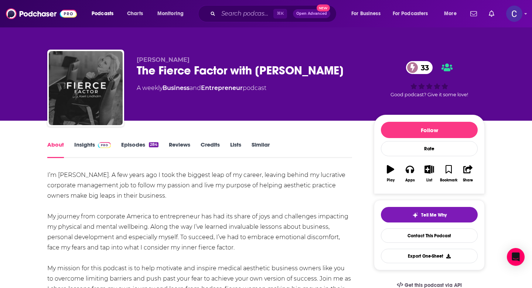
scroll to position [20, 0]
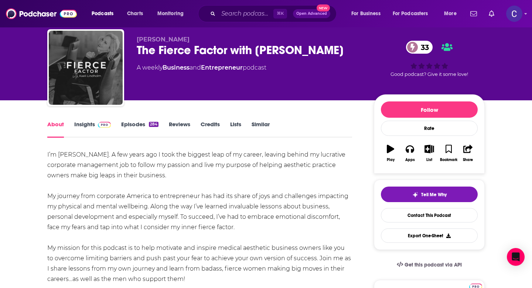
drag, startPoint x: 350, startPoint y: 48, endPoint x: 136, endPoint y: 47, distance: 214.4
click at [136, 47] on div "Kaeli Lindholm The Fierce Factor with Kaeli Lindholm 33 A weekly Business and E…" at bounding box center [266, 69] width 438 height 80
copy h1 "The Fierce Factor with Kaeli Lindholm"
drag, startPoint x: 136, startPoint y: 41, endPoint x: 185, endPoint y: 41, distance: 48.4
click at [185, 41] on div "Kaeli Lindholm The Fierce Factor with Kaeli Lindholm 33 A weekly Business and E…" at bounding box center [266, 69] width 438 height 80
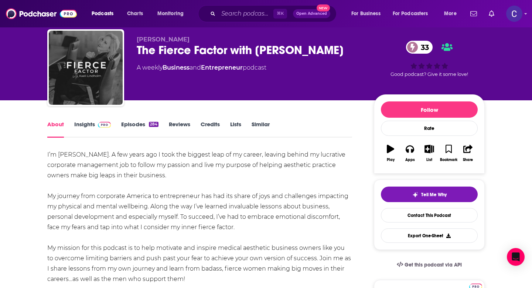
copy span "Kaeli Lindholm"
click at [87, 127] on link "Insights" at bounding box center [92, 129] width 37 height 17
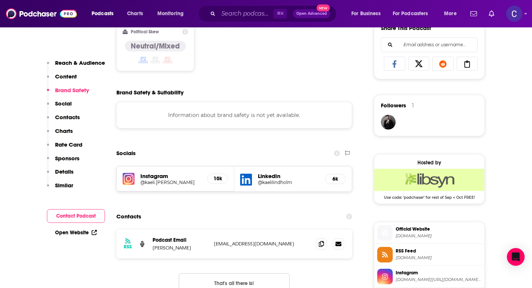
scroll to position [474, 0]
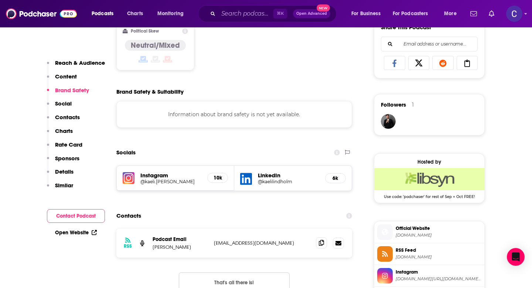
click at [320, 247] on span at bounding box center [321, 242] width 11 height 11
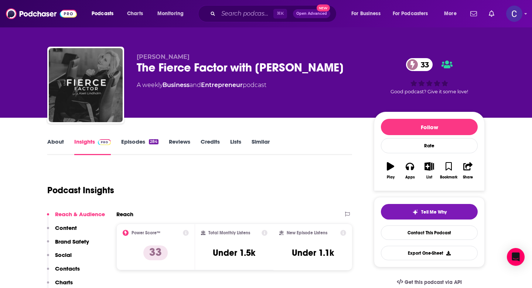
scroll to position [0, 0]
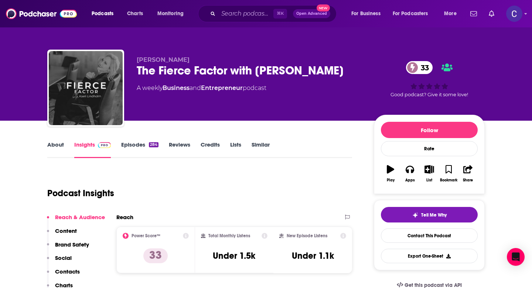
click at [257, 142] on link "Similar" at bounding box center [261, 149] width 18 height 17
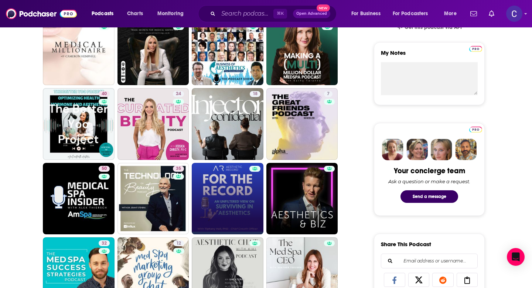
scroll to position [262, 0]
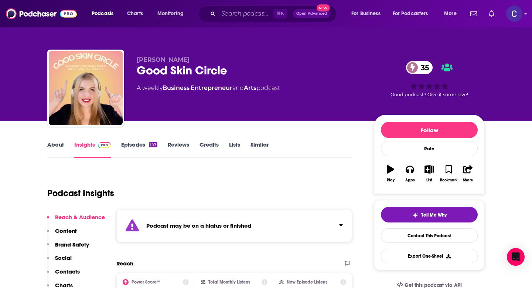
click at [252, 144] on link "Similar" at bounding box center [260, 149] width 18 height 17
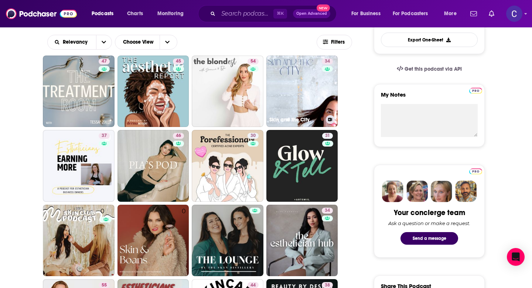
scroll to position [228, 0]
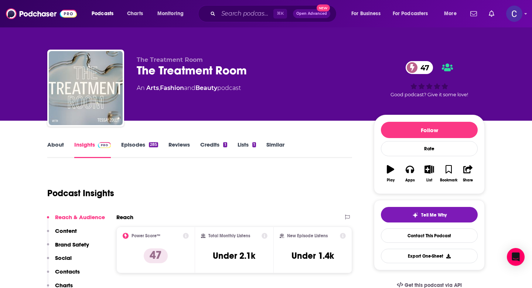
click at [61, 142] on link "About" at bounding box center [55, 149] width 17 height 17
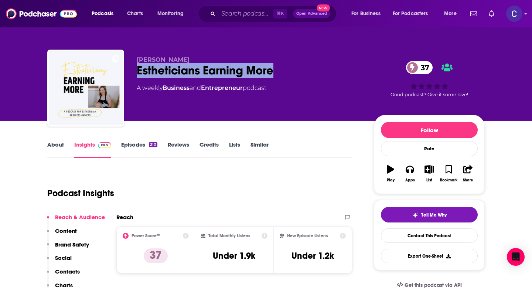
drag, startPoint x: 136, startPoint y: 69, endPoint x: 280, endPoint y: 69, distance: 143.8
click at [280, 69] on div "Brittany Hagemann Estheticians Earning More 37 A weekly Business and Entreprene…" at bounding box center [266, 90] width 438 height 80
copy h2 "Estheticians Earning More"
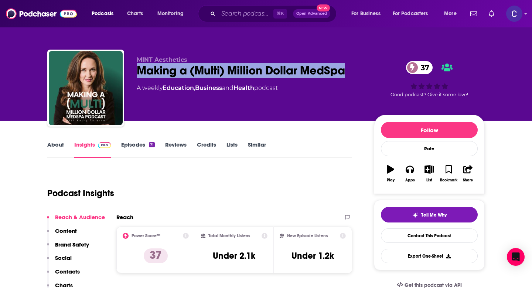
drag, startPoint x: 134, startPoint y: 70, endPoint x: 335, endPoint y: 79, distance: 201.0
click at [335, 79] on div "MINT Aesthetics Making a (Multi) Million Dollar MedSpa 37 A weekly Education , …" at bounding box center [266, 90] width 438 height 80
copy h2 "Making a (Multi) Million Dollar MedSpa"
click at [61, 146] on link "About" at bounding box center [55, 149] width 17 height 17
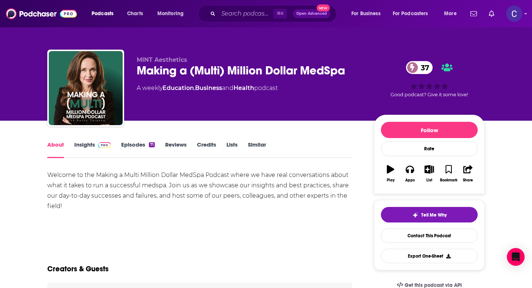
click at [256, 145] on link "Similar" at bounding box center [257, 149] width 18 height 17
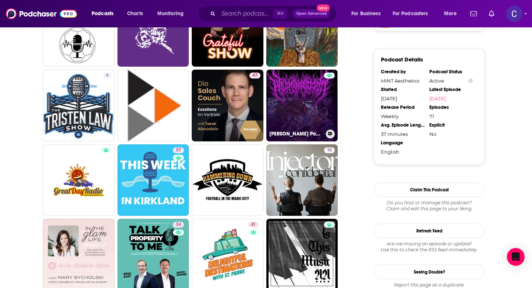
scroll to position [669, 0]
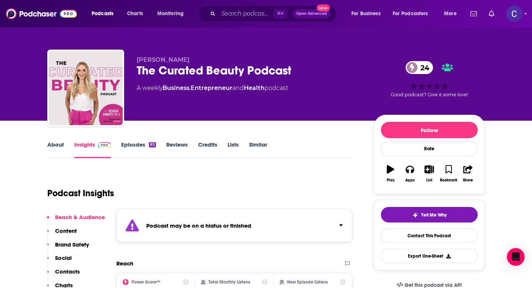
click at [252, 140] on div "About Insights Episodes 83 Reviews Credits Lists Similar" at bounding box center [199, 149] width 305 height 18
click at [256, 143] on link "Similar" at bounding box center [258, 149] width 18 height 17
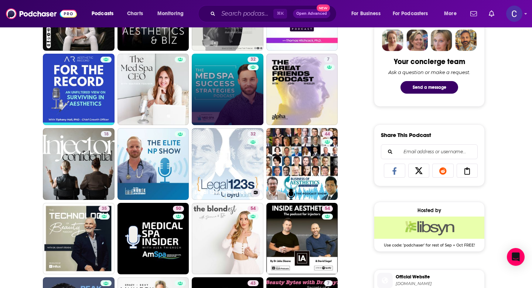
scroll to position [374, 0]
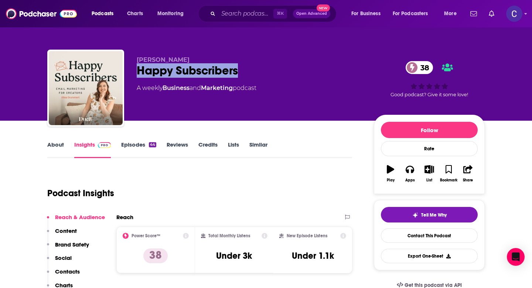
drag, startPoint x: 251, startPoint y: 73, endPoint x: 138, endPoint y: 71, distance: 113.5
click at [138, 71] on div "Happy Subscribers 38" at bounding box center [249, 70] width 225 height 14
copy h2 "Happy Subscribers"
click at [53, 147] on link "About" at bounding box center [55, 149] width 17 height 17
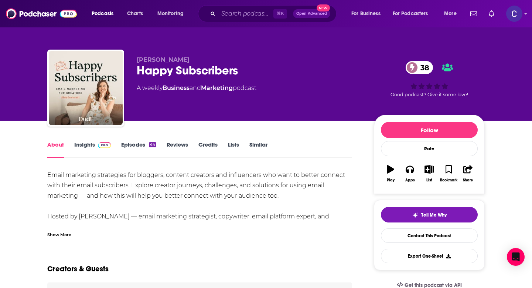
click at [64, 235] on div "Show More" at bounding box center [59, 233] width 24 height 7
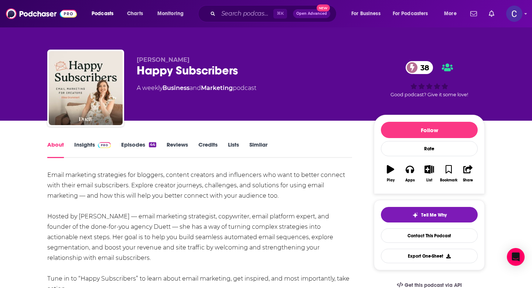
drag, startPoint x: 138, startPoint y: 58, endPoint x: 191, endPoint y: 59, distance: 53.6
click at [191, 59] on p "Allea Grummert" at bounding box center [249, 59] width 225 height 7
copy span "Allea Grummert"
click at [83, 145] on link "Insights" at bounding box center [92, 149] width 37 height 17
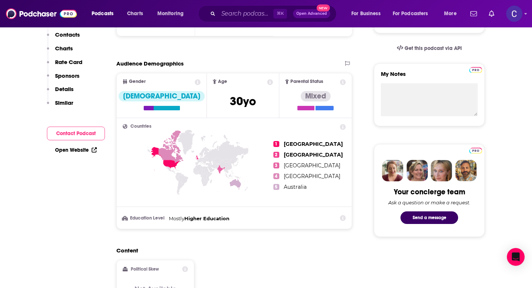
scroll to position [445, 0]
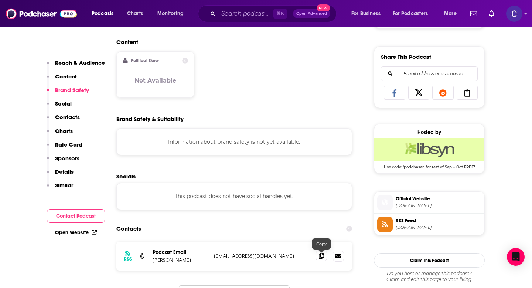
click at [325, 254] on span at bounding box center [321, 255] width 11 height 11
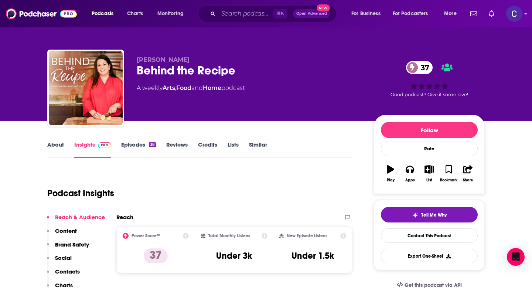
click at [51, 145] on link "About" at bounding box center [55, 149] width 17 height 17
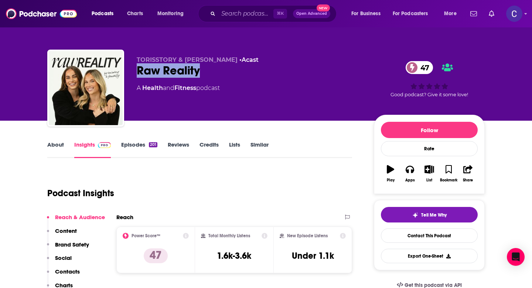
drag, startPoint x: 208, startPoint y: 72, endPoint x: 138, endPoint y: 72, distance: 70.6
click at [138, 72] on div "Raw Reality 47" at bounding box center [249, 70] width 225 height 14
copy h2 "Raw Reality"
click at [61, 141] on link "About" at bounding box center [55, 149] width 17 height 17
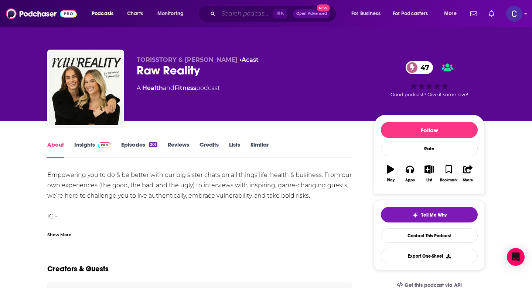
click at [241, 16] on input "Search podcasts, credits, & more..." at bounding box center [245, 14] width 55 height 12
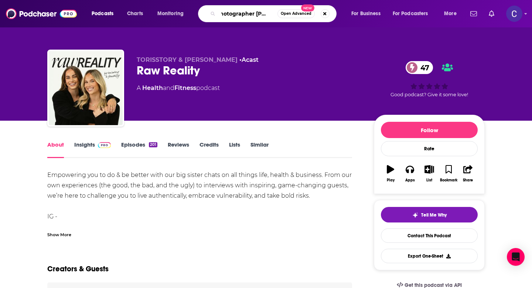
scroll to position [0, 8]
type input "photographer business"
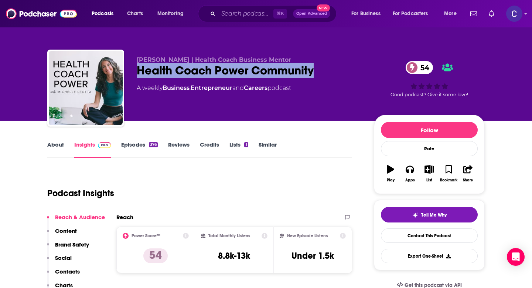
drag, startPoint x: 315, startPoint y: 75, endPoint x: 134, endPoint y: 71, distance: 180.4
click at [134, 71] on div "Michelle Leotta | Health Coach Business Mentor Health Coach Power Community 54 …" at bounding box center [266, 90] width 438 height 80
copy h2 "Health Coach Power Community"
click at [58, 150] on link "About" at bounding box center [55, 149] width 17 height 17
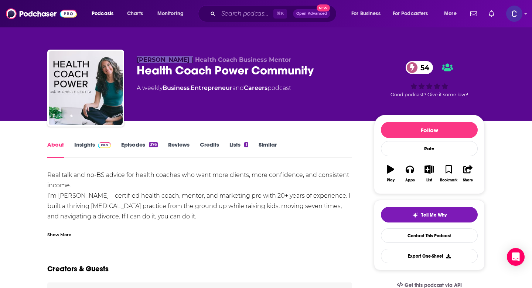
drag, startPoint x: 138, startPoint y: 61, endPoint x: 183, endPoint y: 61, distance: 45.8
click at [183, 61] on span "Michelle Leotta | Health Coach Business Mentor" at bounding box center [214, 59] width 155 height 7
copy span "Michelle Leotta"
click at [89, 146] on link "Insights" at bounding box center [92, 149] width 37 height 17
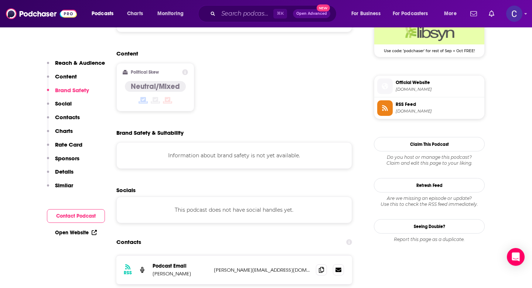
scroll to position [570, 0]
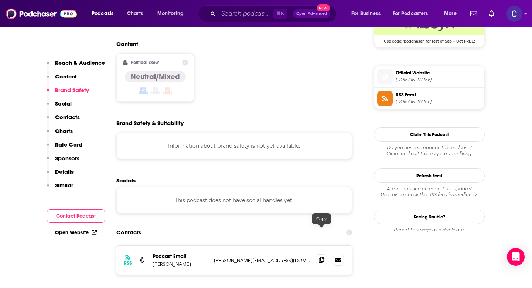
click at [318, 254] on span at bounding box center [321, 259] width 11 height 11
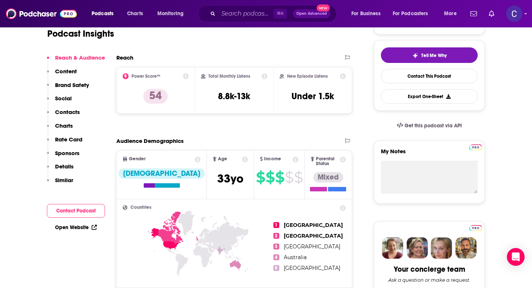
scroll to position [0, 0]
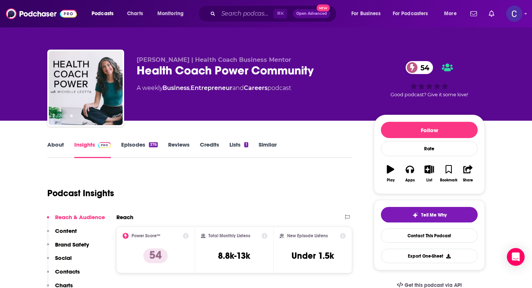
click at [267, 141] on link "Similar" at bounding box center [268, 149] width 18 height 17
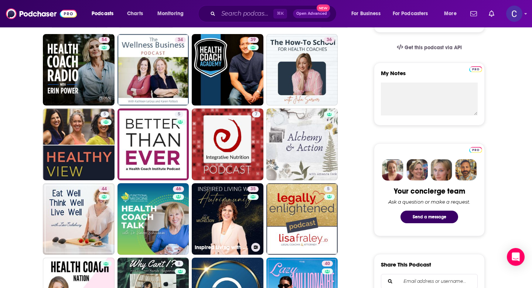
scroll to position [236, 0]
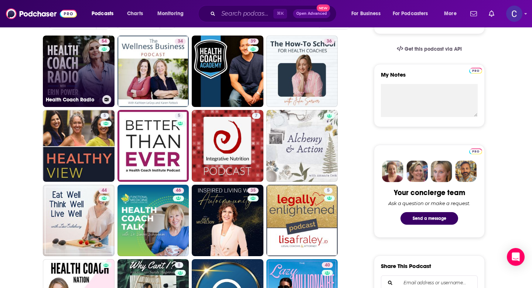
click at [87, 60] on link "54 Health Coach Radio" at bounding box center [79, 71] width 72 height 72
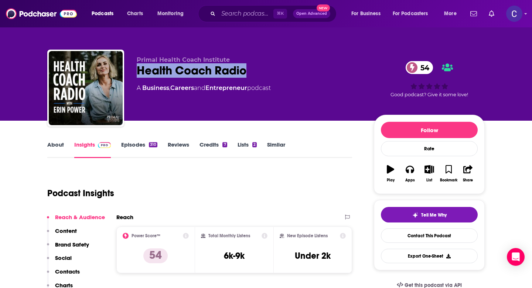
drag, startPoint x: 249, startPoint y: 75, endPoint x: 130, endPoint y: 74, distance: 119.0
click at [130, 74] on div "Primal Health Coach Institute Health Coach Radio 54 A Business , Careers and En…" at bounding box center [266, 90] width 438 height 80
copy h2 "Health Coach Radio"
click at [59, 143] on link "About" at bounding box center [55, 149] width 17 height 17
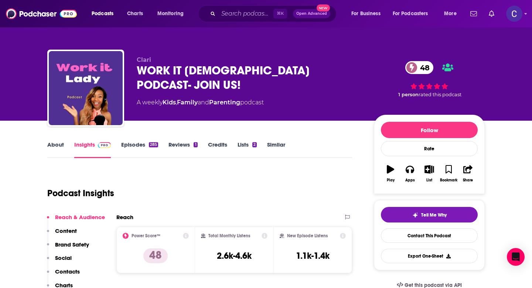
click at [48, 148] on link "About" at bounding box center [55, 149] width 17 height 17
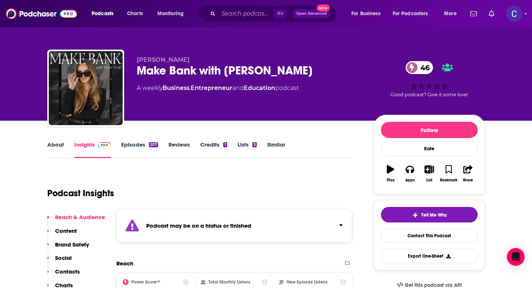
click at [267, 143] on link "Similar" at bounding box center [276, 149] width 18 height 17
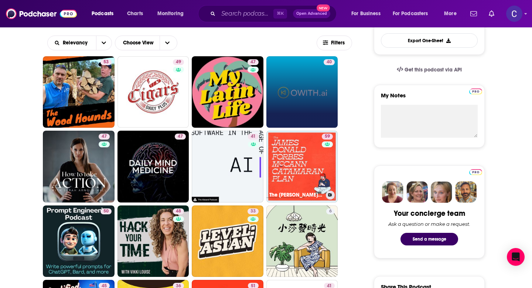
scroll to position [216, 0]
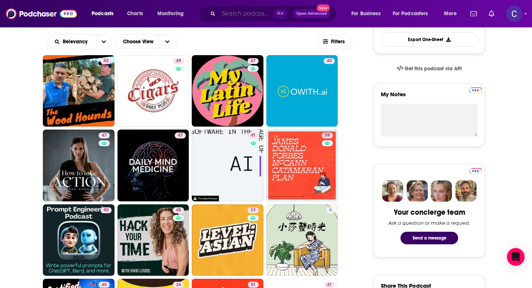
click at [251, 14] on input "Search podcasts, credits, & more..." at bounding box center [245, 14] width 55 height 12
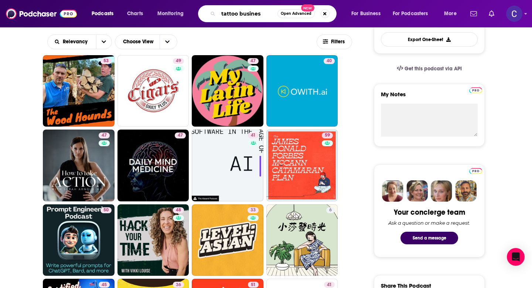
type input "tattoo business"
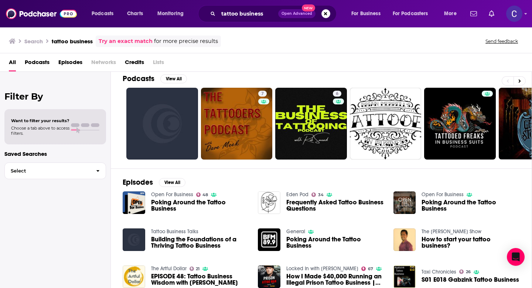
scroll to position [8, 0]
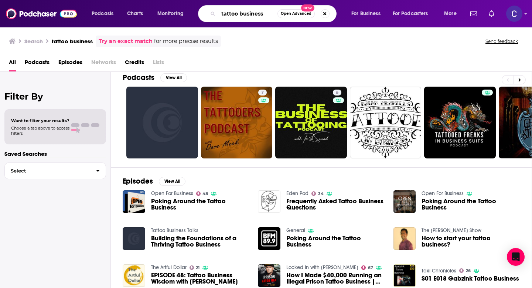
drag, startPoint x: 272, startPoint y: 11, endPoint x: 203, endPoint y: 11, distance: 68.8
click at [203, 11] on div "tattoo business Open Advanced New" at bounding box center [267, 13] width 139 height 17
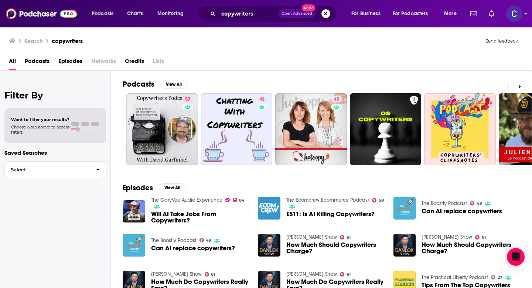
click at [168, 79] on div "Podcasts View All 57 43 45 4 5 + 113" at bounding box center [328, 122] width 410 height 103
click at [261, 16] on input "copywriters" at bounding box center [248, 14] width 60 height 12
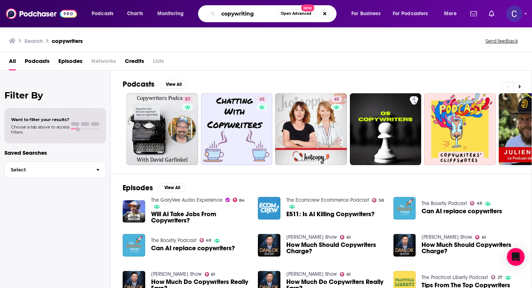
type input "copywriting"
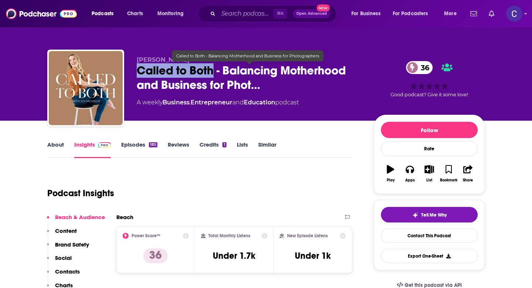
drag, startPoint x: 137, startPoint y: 71, endPoint x: 214, endPoint y: 68, distance: 76.9
click at [214, 68] on span "Called to Both - Balancing Motherhood and Business for Phot…" at bounding box center [249, 77] width 225 height 29
copy h2 "Called to Both"
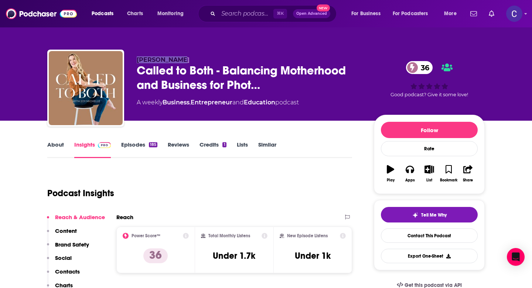
drag, startPoint x: 135, startPoint y: 58, endPoint x: 177, endPoint y: 58, distance: 42.9
click at [177, 58] on div "[PERSON_NAME] Called to Both - Balancing Motherhood and Business for Phot… 36 A…" at bounding box center [266, 90] width 438 height 80
copy span "[PERSON_NAME]"
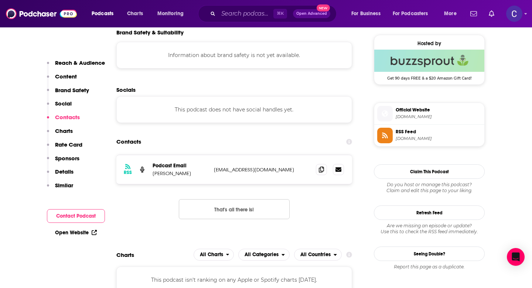
scroll to position [533, 0]
click at [319, 170] on icon at bounding box center [321, 169] width 5 height 6
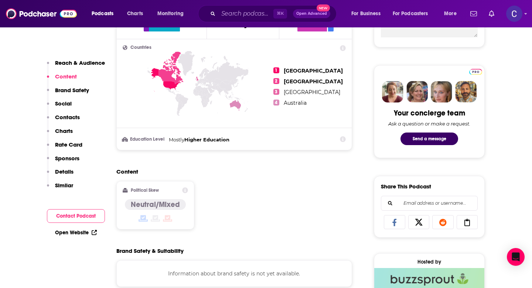
scroll to position [0, 0]
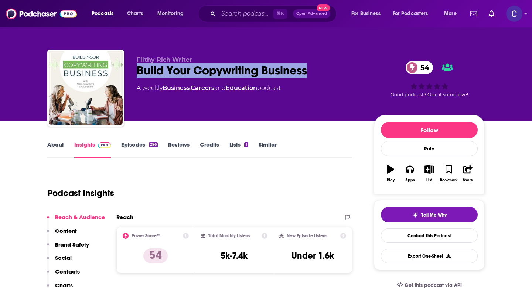
drag, startPoint x: 312, startPoint y: 71, endPoint x: 132, endPoint y: 71, distance: 180.4
click at [132, 71] on div "Filthy Rich Writer Build Your Copywriting Business 54 A weekly Business , Caree…" at bounding box center [266, 90] width 438 height 80
copy h2 "Build Your Copywriting Business"
click at [57, 145] on link "About" at bounding box center [55, 149] width 17 height 17
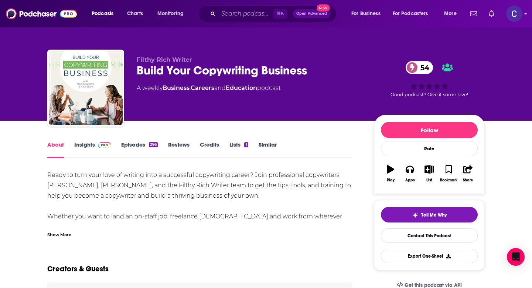
click at [62, 235] on div "Show More" at bounding box center [59, 233] width 24 height 7
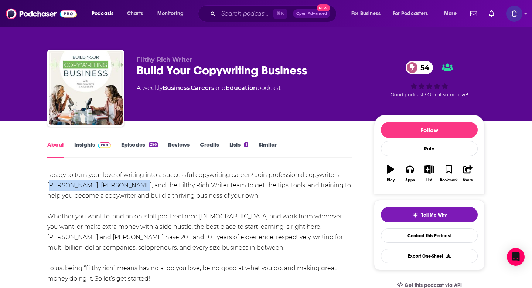
drag, startPoint x: 125, startPoint y: 185, endPoint x: 50, endPoint y: 185, distance: 75.0
click at [50, 185] on div "Ready to turn your love of writing into a successful copywriting career? Join p…" at bounding box center [199, 237] width 305 height 135
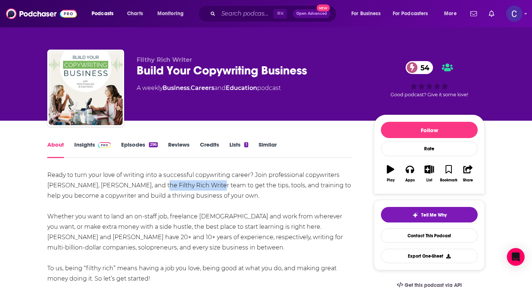
drag, startPoint x: 202, startPoint y: 187, endPoint x: 148, endPoint y: 187, distance: 53.6
click at [148, 187] on div "Ready to turn your love of writing into a successful copywriting career? Join p…" at bounding box center [199, 237] width 305 height 135
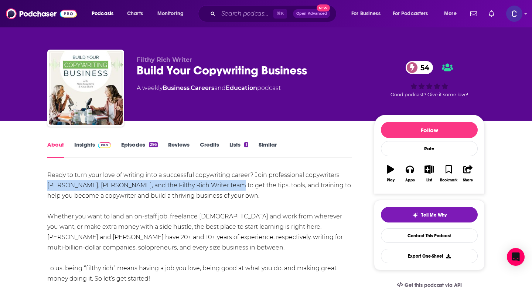
drag, startPoint x: 220, startPoint y: 187, endPoint x: 49, endPoint y: 186, distance: 170.8
click at [49, 186] on div "Ready to turn your love of writing into a successful copywriting career? Join p…" at bounding box center [199, 237] width 305 height 135
copy div "[PERSON_NAME], [PERSON_NAME], and the Filthy Rich Writer team"
click at [83, 145] on link "Insights" at bounding box center [92, 149] width 37 height 17
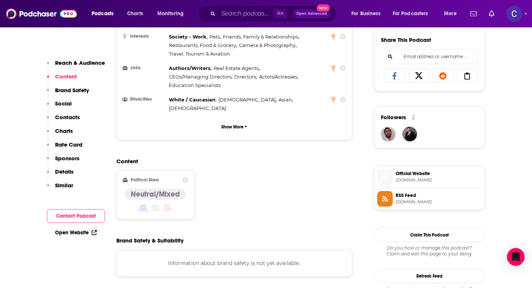
scroll to position [576, 0]
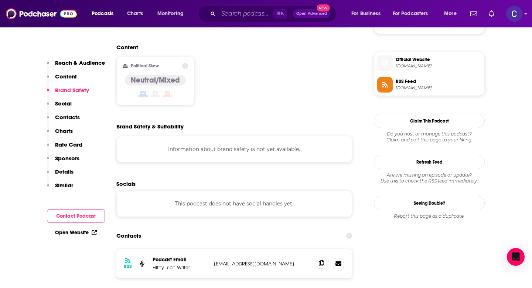
click at [322, 257] on span at bounding box center [321, 262] width 11 height 11
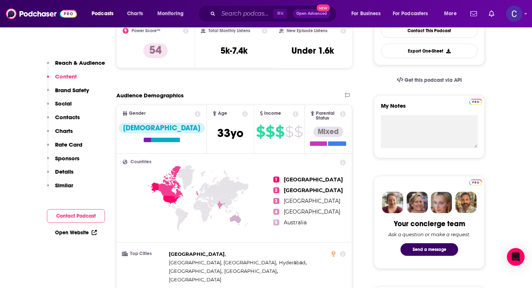
scroll to position [0, 0]
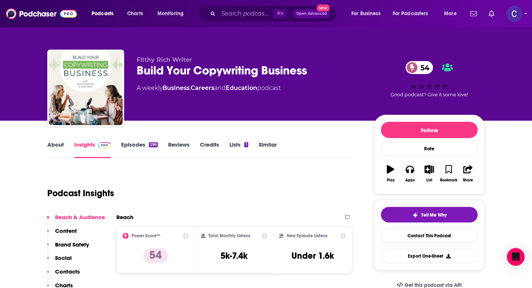
click at [268, 147] on link "Similar" at bounding box center [268, 149] width 18 height 17
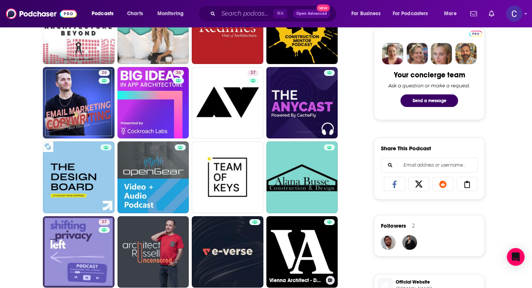
scroll to position [354, 0]
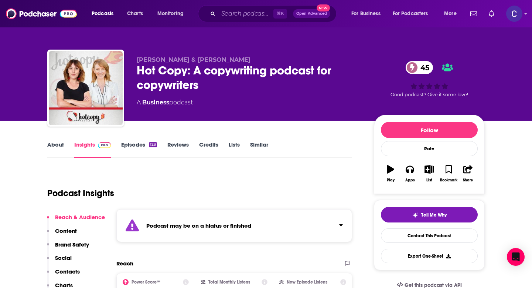
click at [254, 145] on link "Similar" at bounding box center [259, 149] width 18 height 17
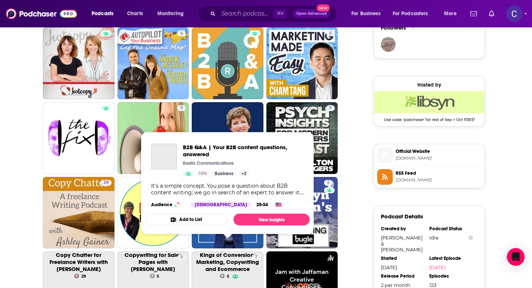
scroll to position [552, 0]
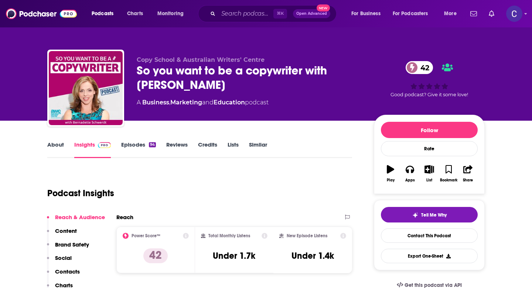
click at [54, 149] on link "About" at bounding box center [55, 149] width 17 height 17
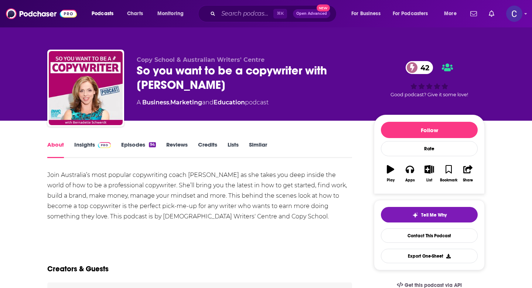
drag, startPoint x: 262, startPoint y: 87, endPoint x: 149, endPoint y: 69, distance: 114.4
click at [136, 72] on div "Copy School & Australian Writers' Centre So you want to be a copywriter with Be…" at bounding box center [266, 90] width 438 height 80
copy h1 "So you want to be a copywriter with [PERSON_NAME]"
click at [231, 83] on div "So you want to be a copywriter with Bernadette Schwerdt 42" at bounding box center [249, 77] width 225 height 29
click at [87, 146] on link "Insights" at bounding box center [92, 149] width 37 height 17
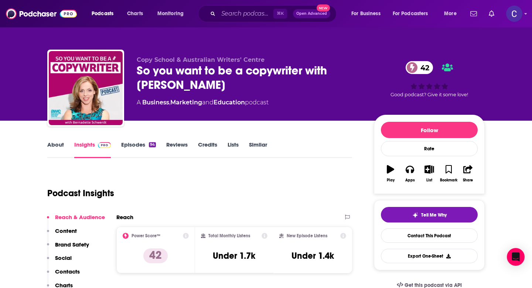
click at [262, 145] on link "Similar" at bounding box center [258, 149] width 18 height 17
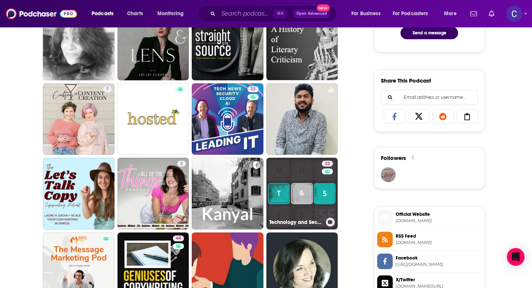
scroll to position [421, 0]
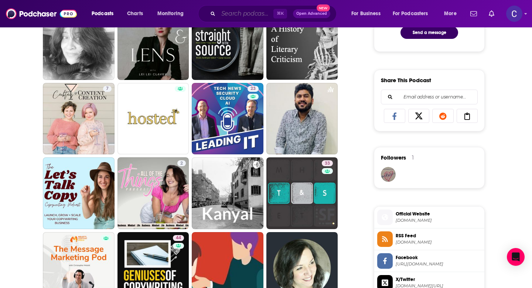
click at [249, 11] on input "Search podcasts, credits, & more..." at bounding box center [245, 14] width 55 height 12
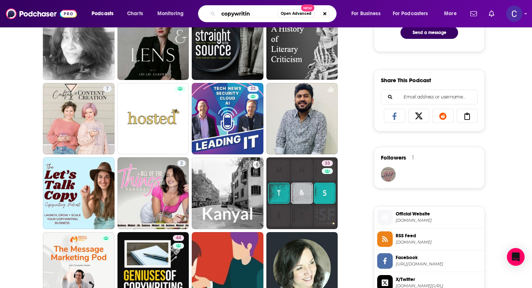
type input "copywriting"
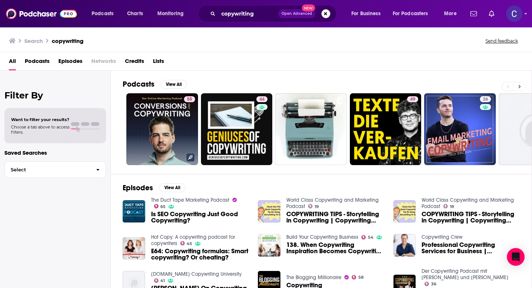
click at [522, 86] on button at bounding box center [520, 86] width 12 height 9
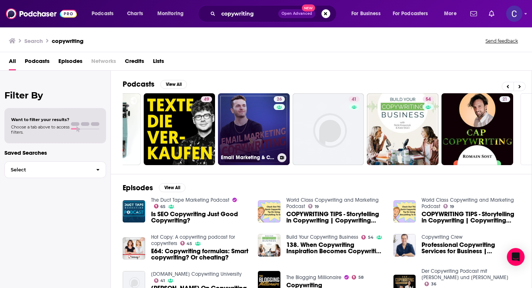
scroll to position [0, 206]
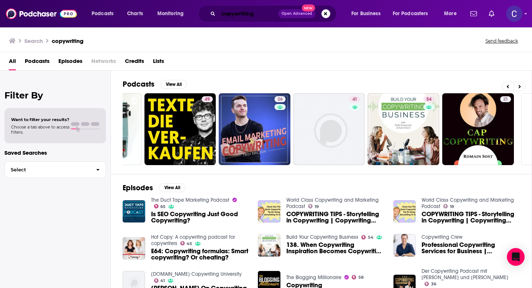
click at [262, 16] on input "copywriting" at bounding box center [248, 14] width 60 height 12
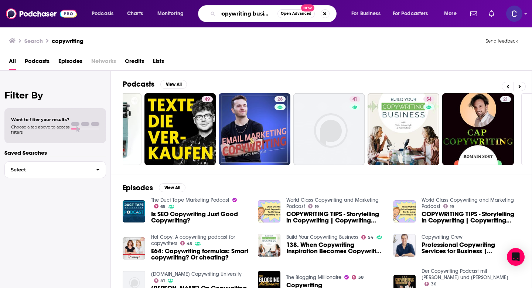
scroll to position [0, 5]
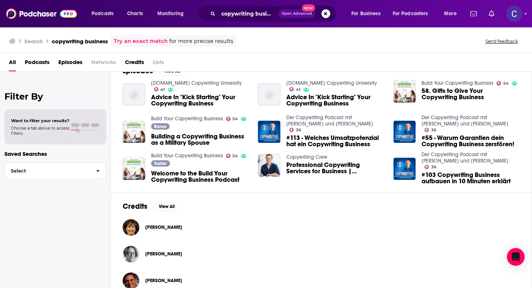
scroll to position [123, 0]
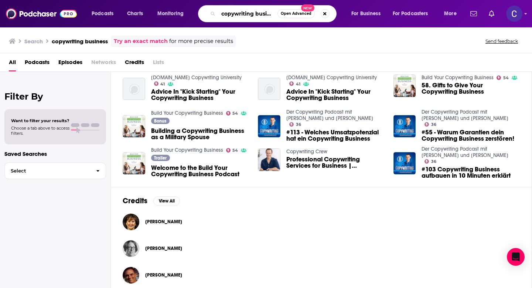
drag, startPoint x: 254, startPoint y: 13, endPoint x: 182, endPoint y: 13, distance: 71.3
click at [182, 13] on div "Podcasts Charts Monitoring copywriting business Open Advanced New For Business …" at bounding box center [275, 13] width 377 height 17
type input "graphic designers business"
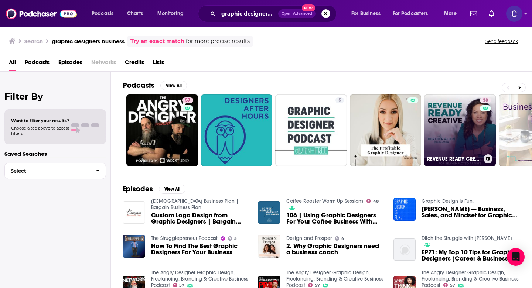
click at [445, 140] on link "38 REVENUE READY CREATIVE | Grow Your Art Business Online, Art Business Coachin…" at bounding box center [460, 130] width 72 height 72
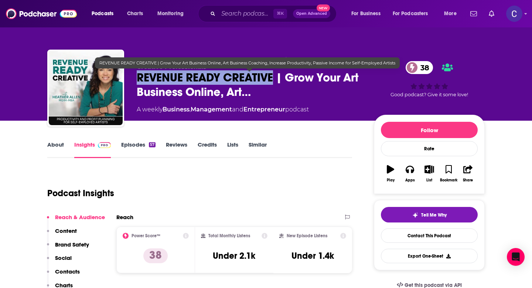
drag, startPoint x: 272, startPoint y: 79, endPoint x: 137, endPoint y: 79, distance: 135.7
click at [137, 79] on span "REVENUE READY CREATIVE | Grow Your Art Business Online, Art…" at bounding box center [249, 84] width 225 height 29
copy h2 "REVENUE READY CREATIVE"
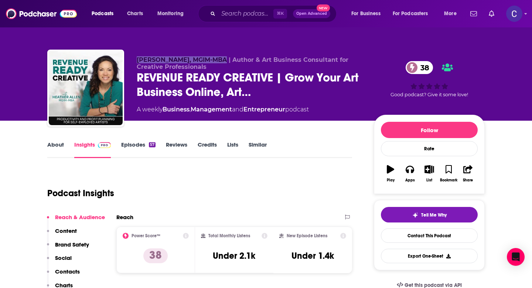
drag, startPoint x: 138, startPoint y: 57, endPoint x: 216, endPoint y: 62, distance: 78.5
click at [216, 62] on span "[PERSON_NAME], MGIM-MBA | Author & Art Business Consultant for Creative Profess…" at bounding box center [243, 63] width 212 height 14
copy span "Heather Allen, MGIM-MBA"
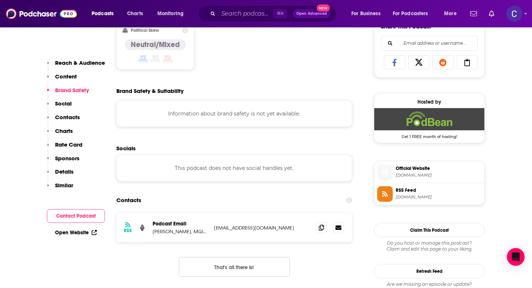
scroll to position [479, 0]
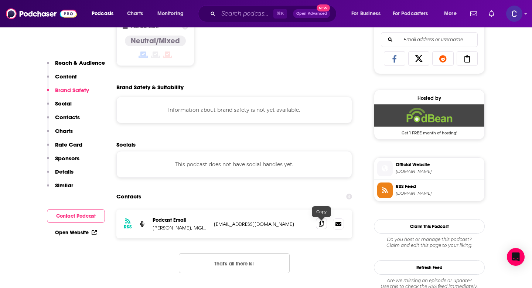
click at [321, 226] on icon at bounding box center [321, 223] width 5 height 6
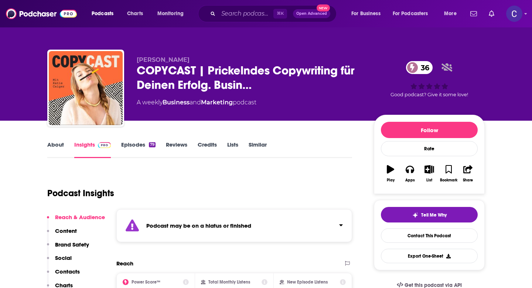
click at [137, 146] on link "Episodes 79" at bounding box center [138, 149] width 34 height 17
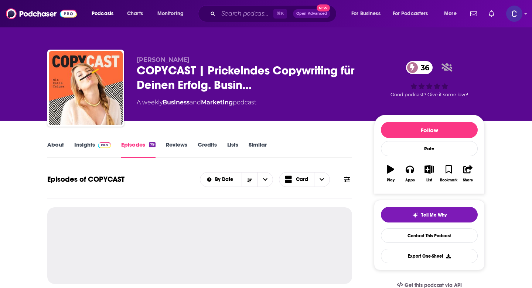
click at [258, 146] on link "Similar" at bounding box center [258, 149] width 18 height 17
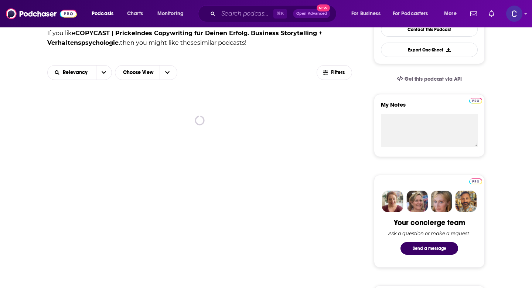
scroll to position [209, 0]
